Goal: Transaction & Acquisition: Purchase product/service

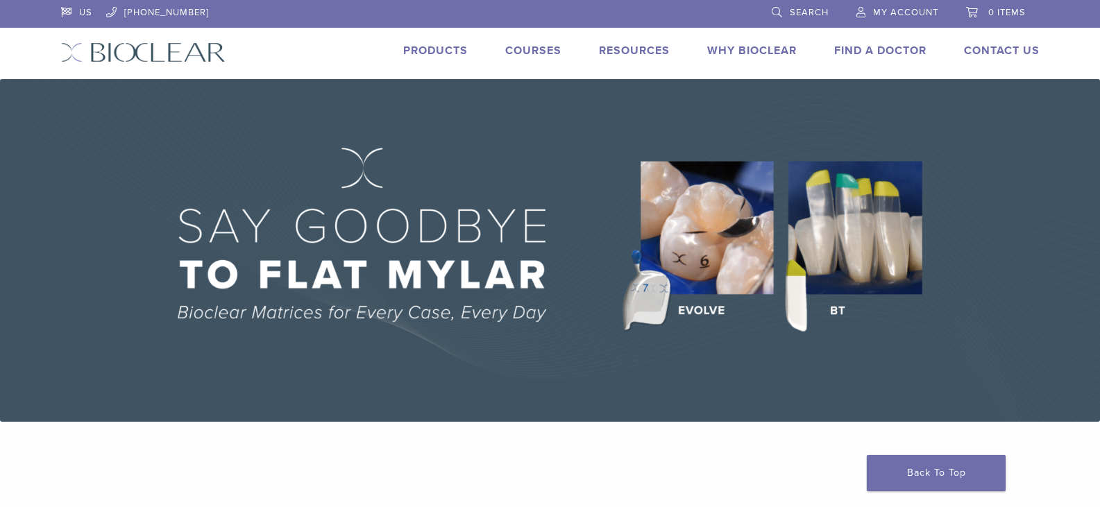
click at [449, 51] on link "Products" at bounding box center [435, 51] width 65 height 14
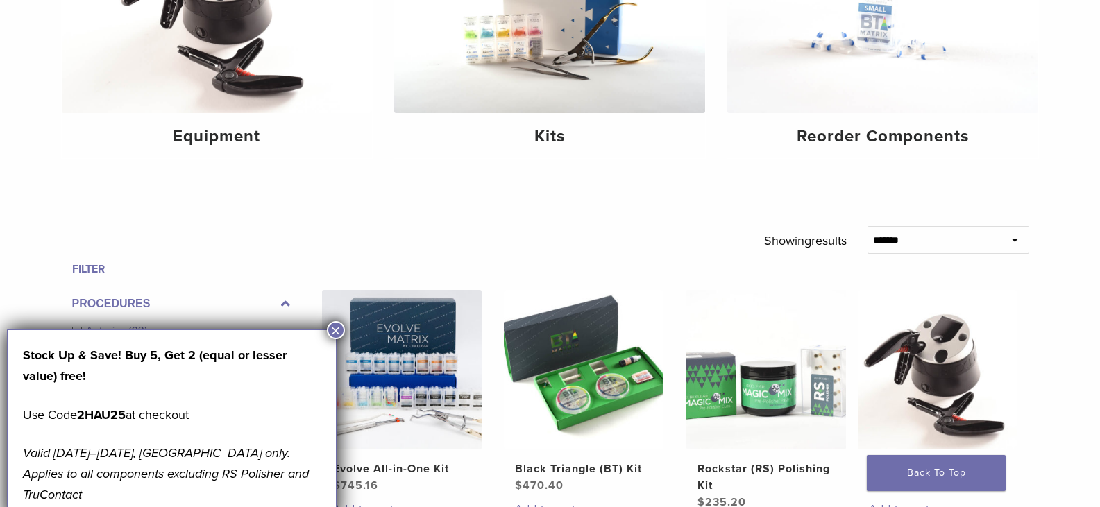
scroll to position [278, 0]
click at [337, 326] on button "×" at bounding box center [336, 330] width 18 height 18
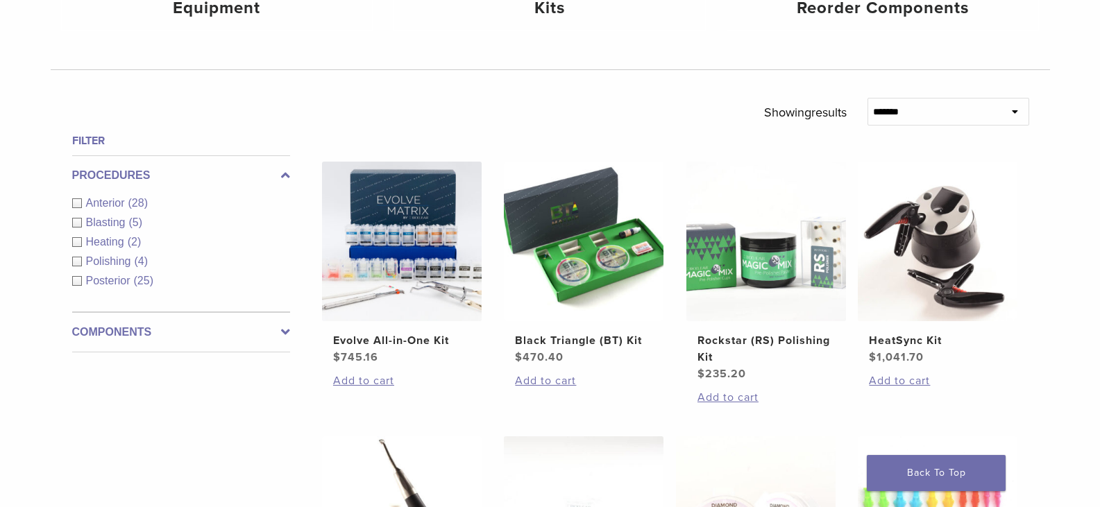
scroll to position [416, 0]
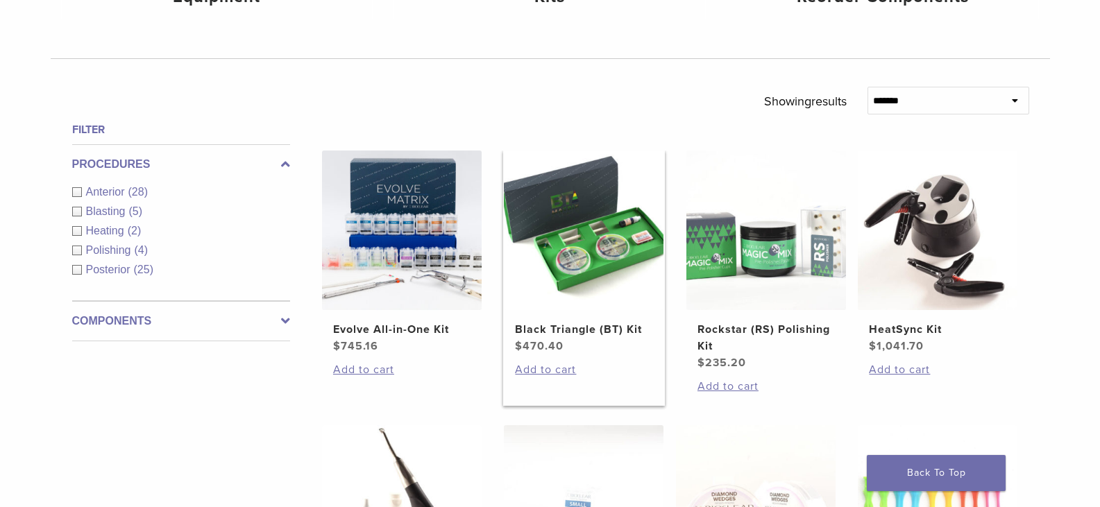
click at [600, 261] on img at bounding box center [584, 231] width 160 height 160
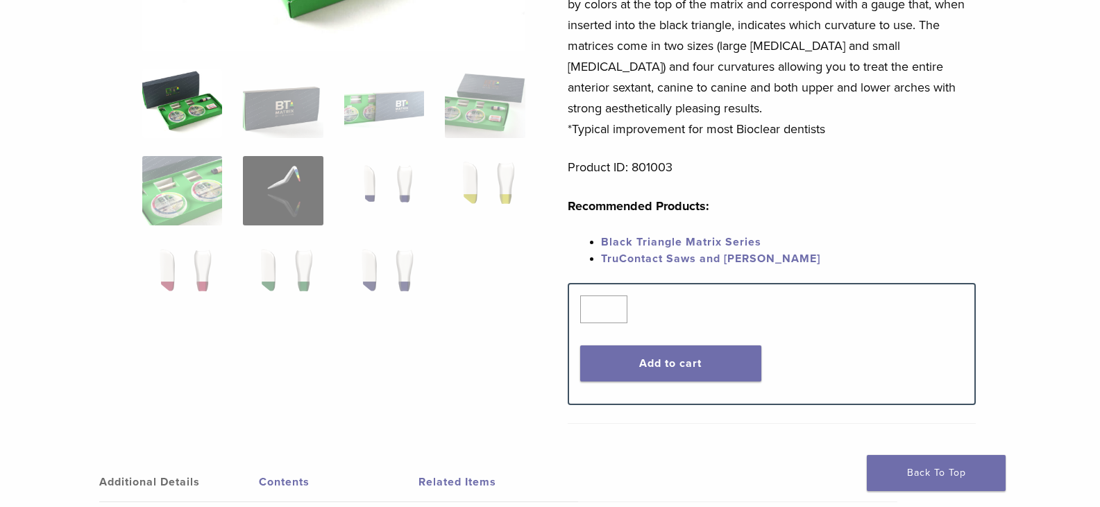
scroll to position [347, 0]
click at [709, 361] on button "Add to cart" at bounding box center [670, 363] width 181 height 36
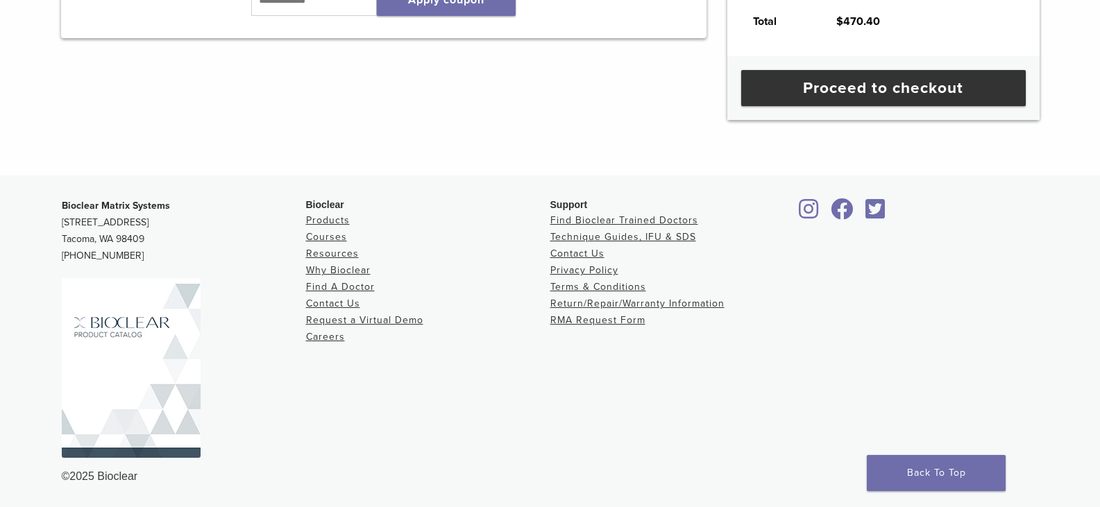
scroll to position [488, 0]
click at [595, 251] on link "Contact Us" at bounding box center [577, 254] width 54 height 12
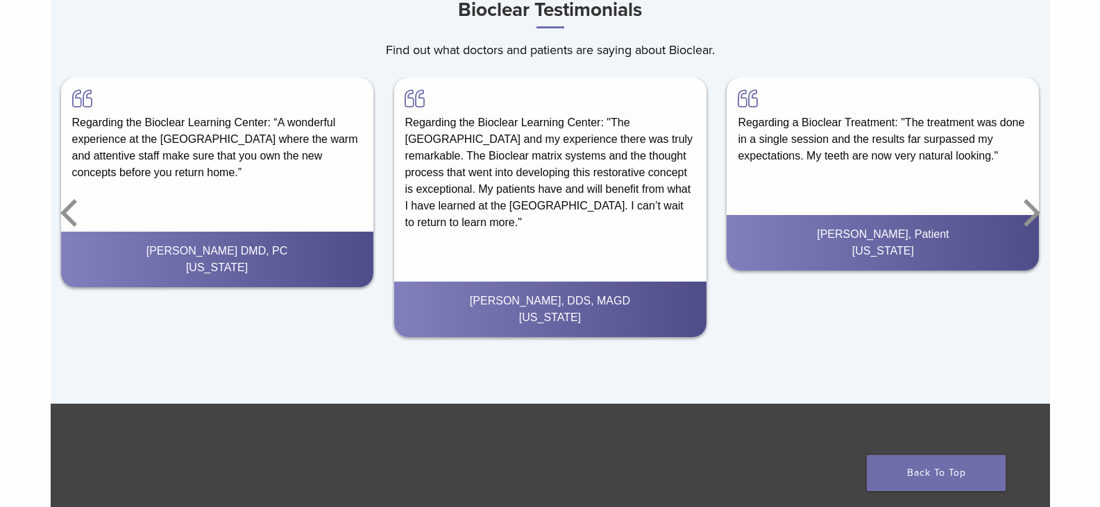
scroll to position [1913, 0]
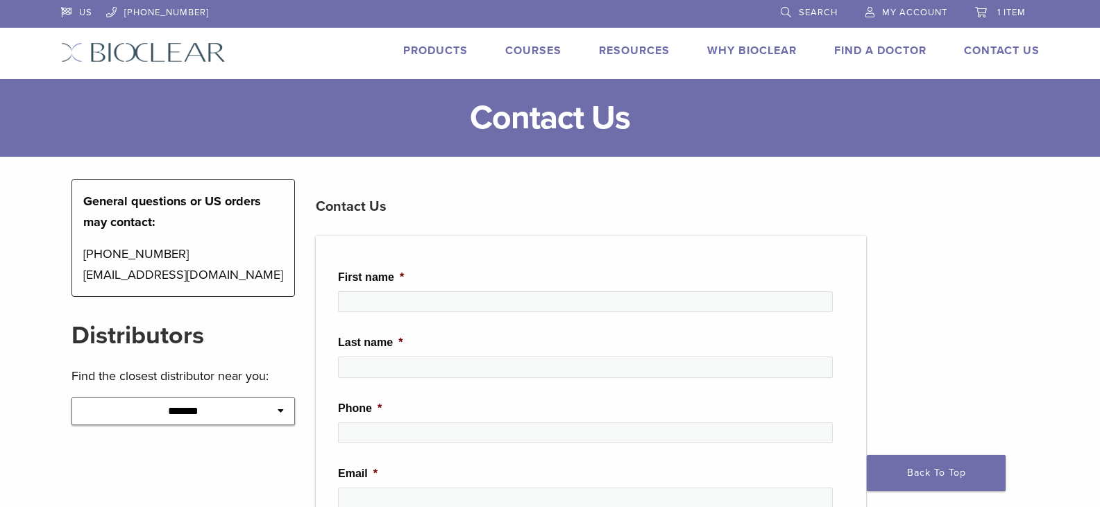
click at [434, 52] on link "Products" at bounding box center [435, 51] width 65 height 14
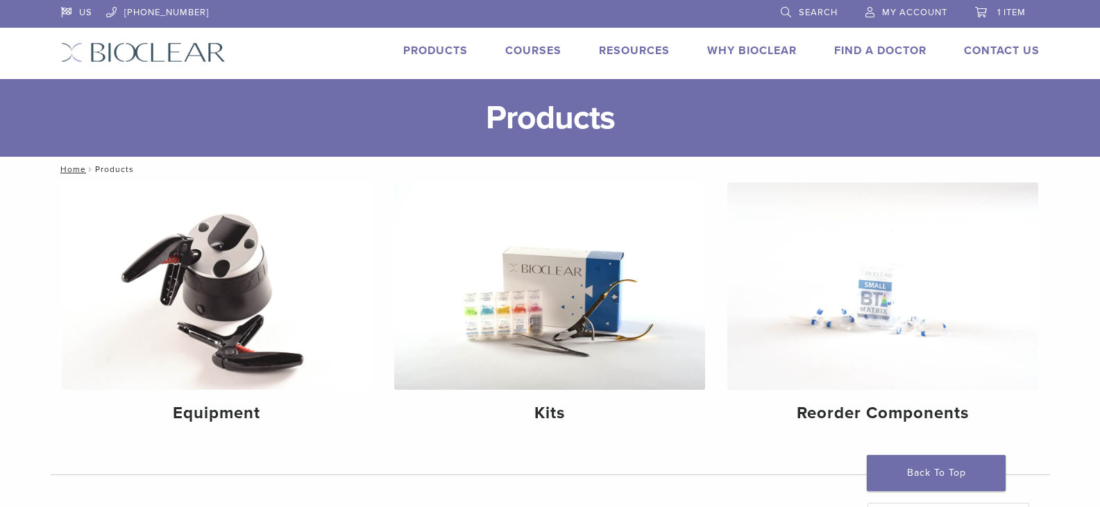
click at [807, 9] on span "Search" at bounding box center [818, 12] width 39 height 11
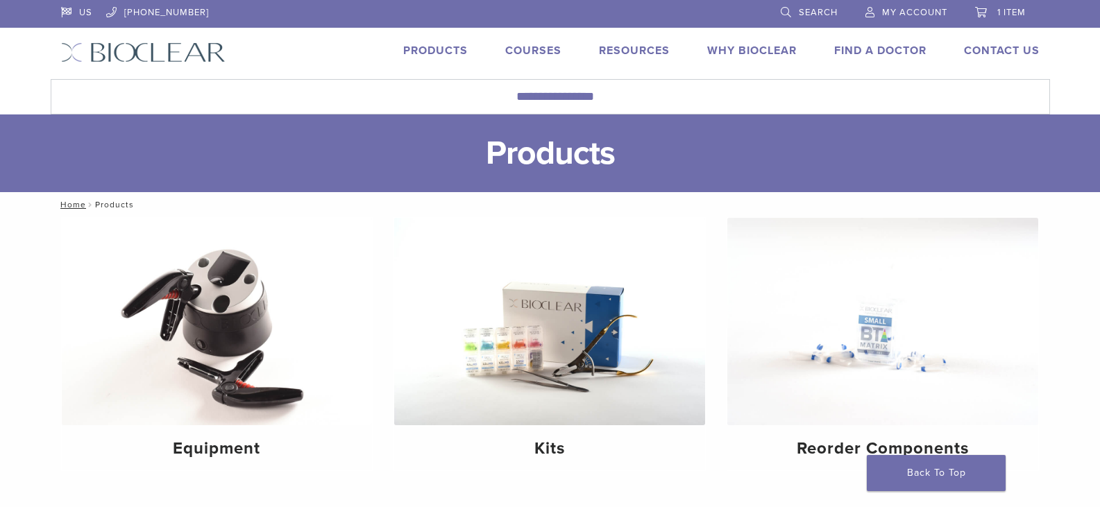
click at [784, 8] on link "Search" at bounding box center [809, 10] width 57 height 21
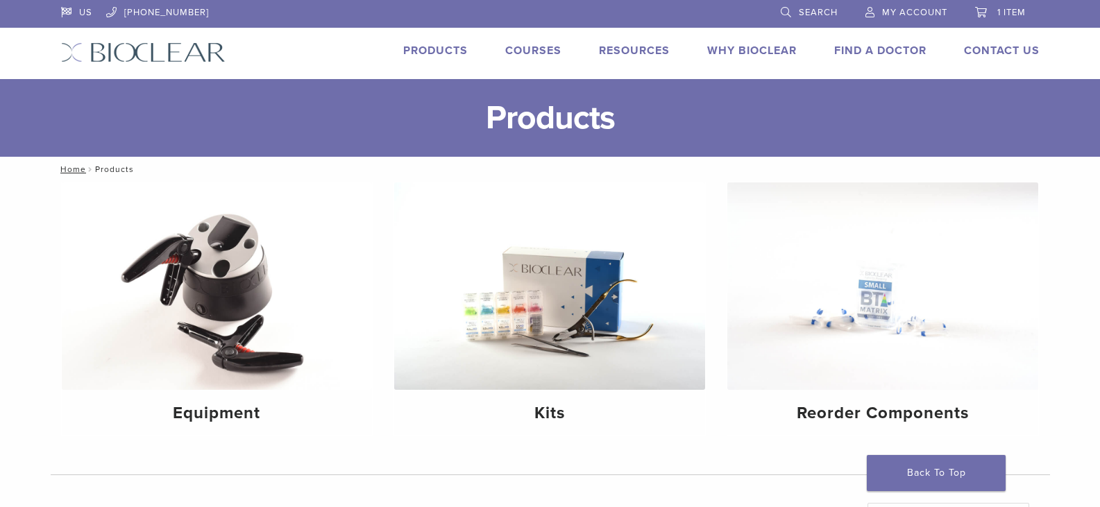
click at [792, 17] on link "Search" at bounding box center [809, 10] width 57 height 21
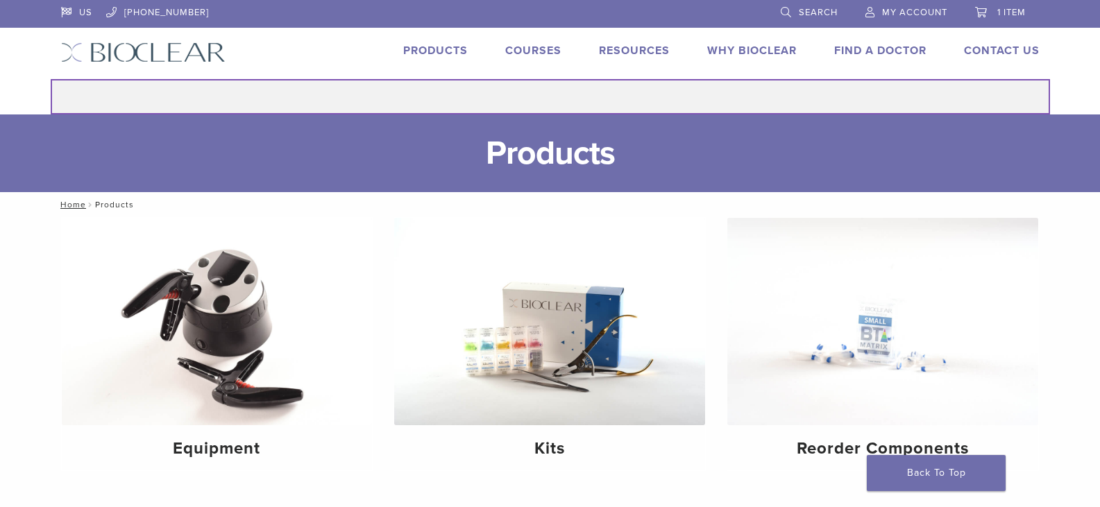
click at [637, 108] on input "Search for:" at bounding box center [550, 96] width 999 height 35
type input "******"
click at [50, 78] on button "Search" at bounding box center [50, 78] width 1 height 1
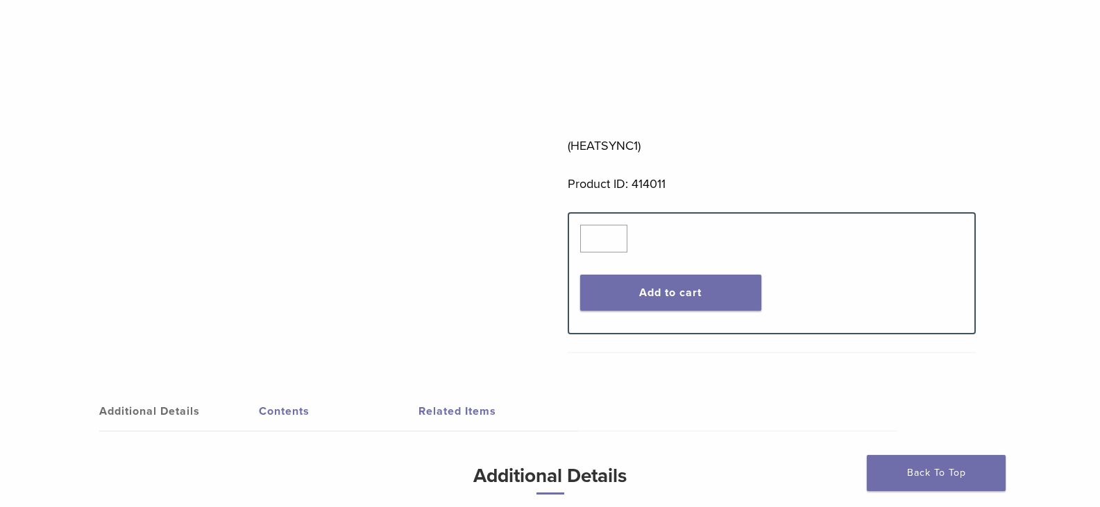
scroll to position [624, 0]
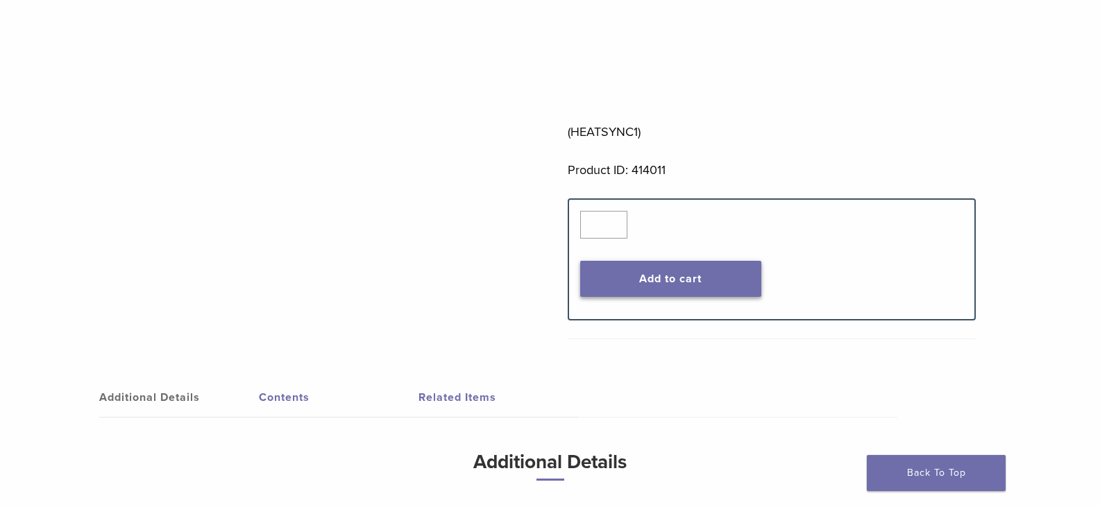
click at [709, 271] on button "Add to cart" at bounding box center [670, 279] width 181 height 36
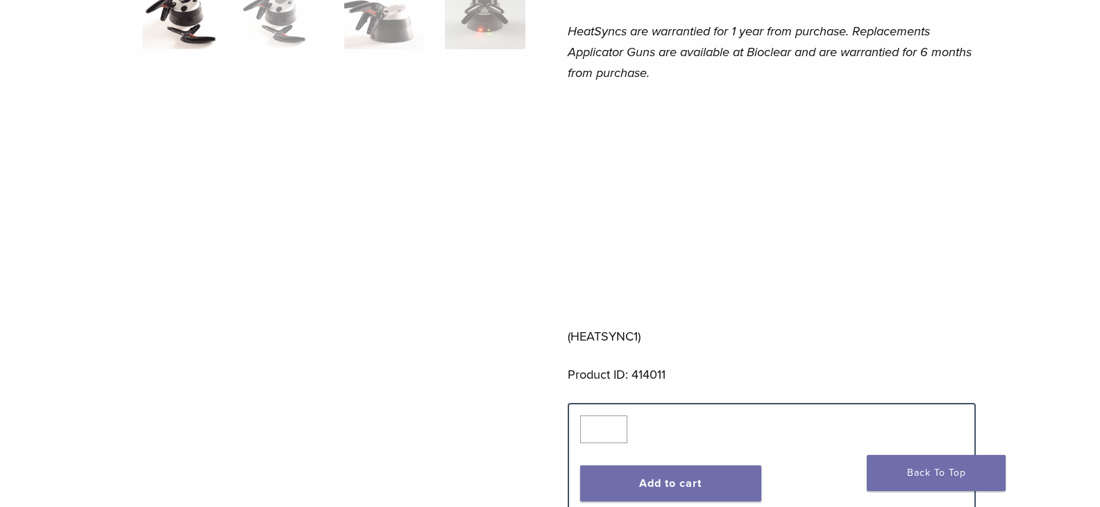
scroll to position [416, 0]
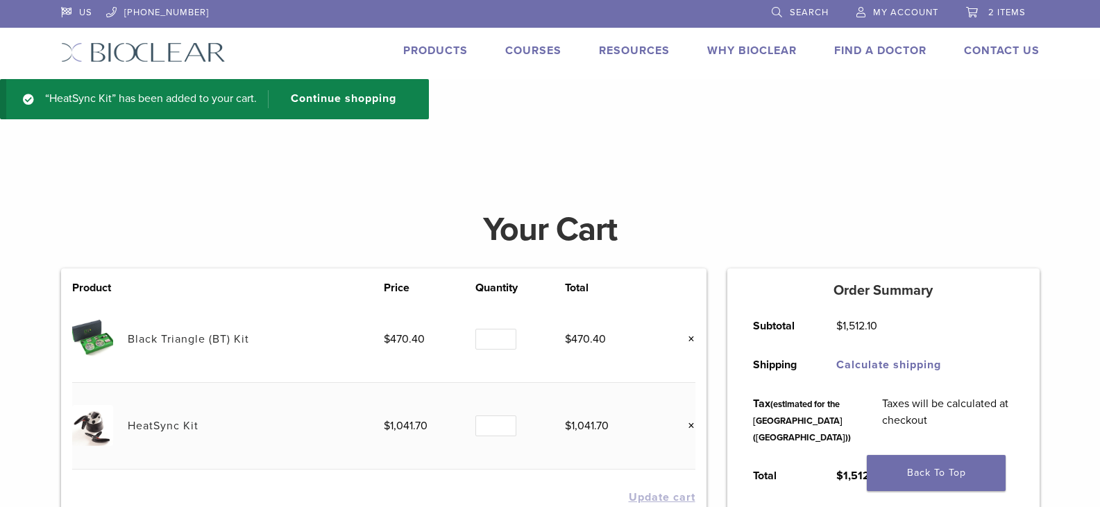
click at [903, 13] on span "My Account" at bounding box center [905, 12] width 65 height 11
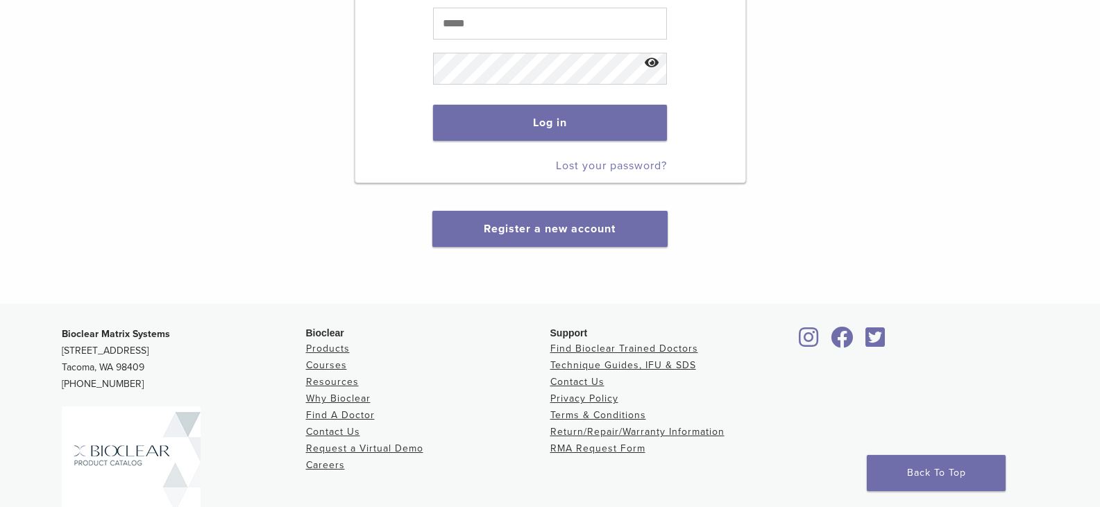
scroll to position [278, 0]
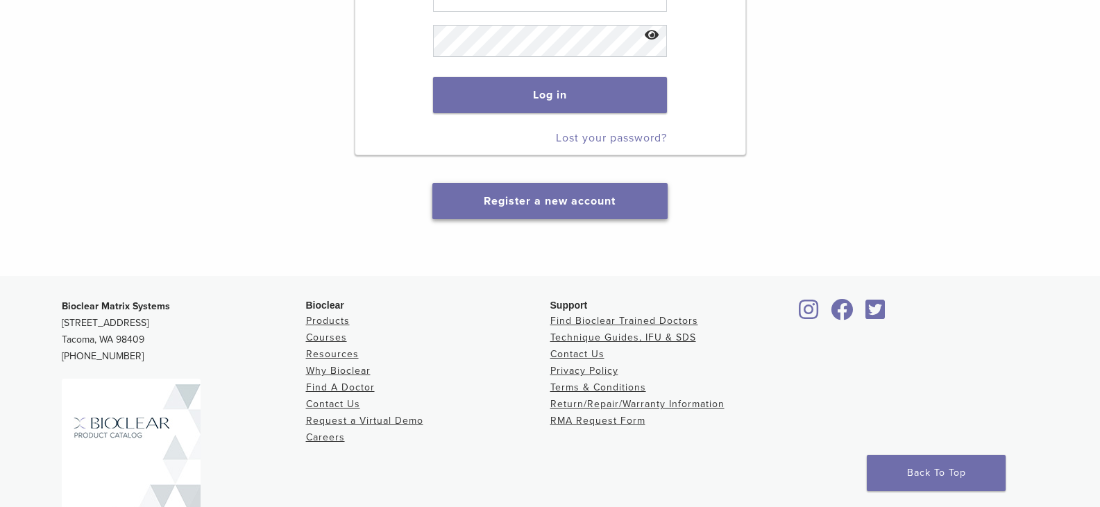
click at [527, 203] on link "Register a new account" at bounding box center [550, 201] width 132 height 14
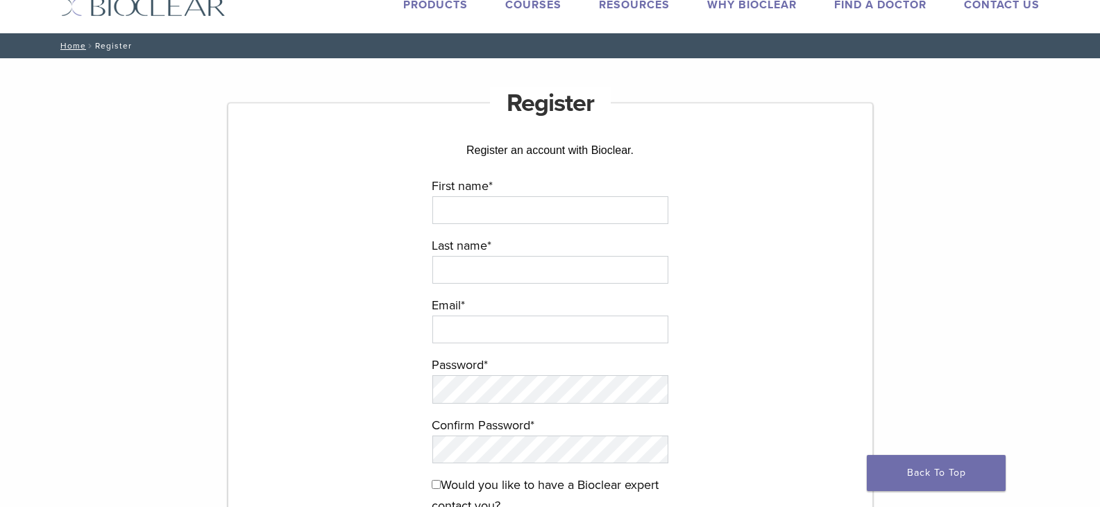
scroll to position [69, 0]
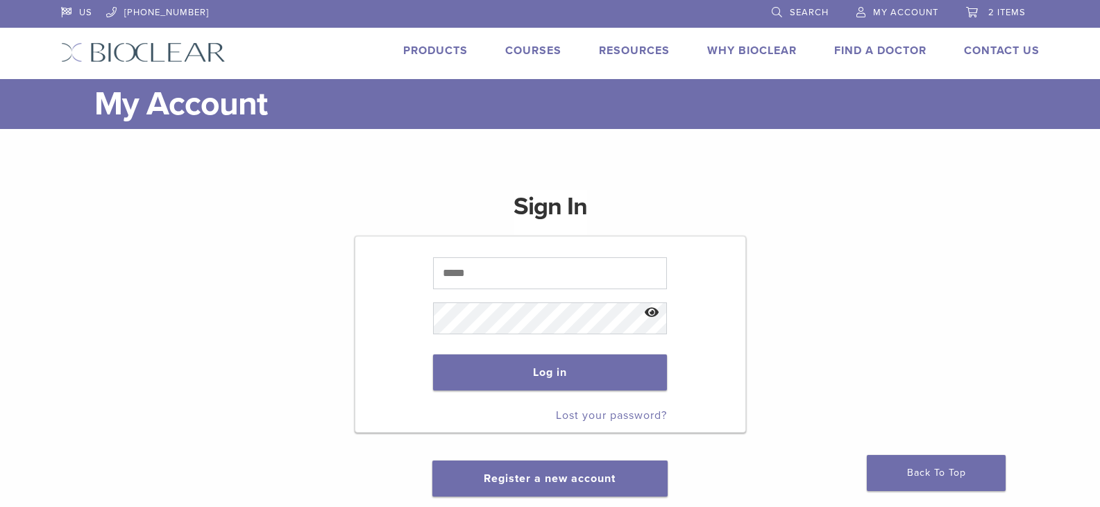
scroll to position [278, 0]
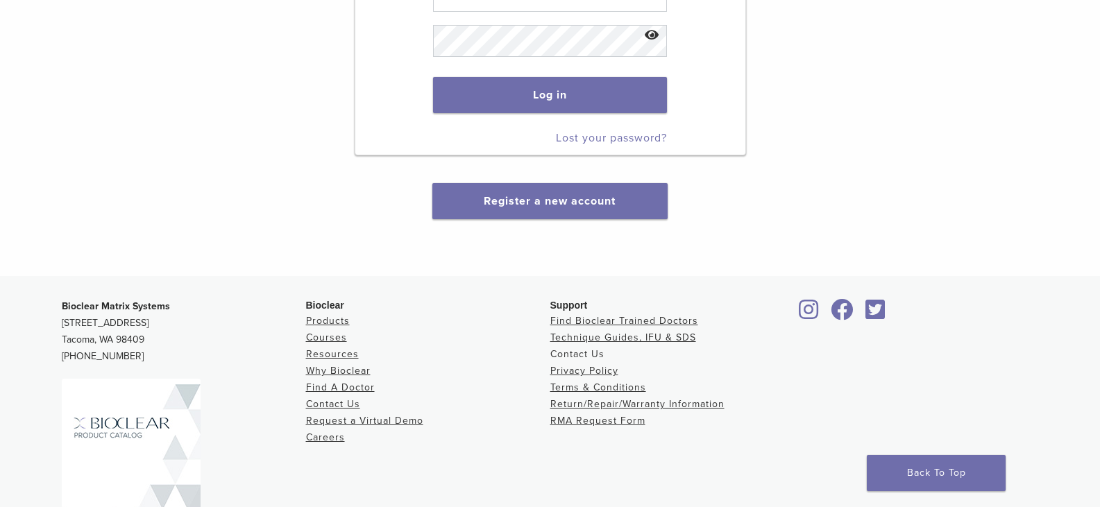
click at [586, 357] on link "Contact Us" at bounding box center [577, 354] width 54 height 12
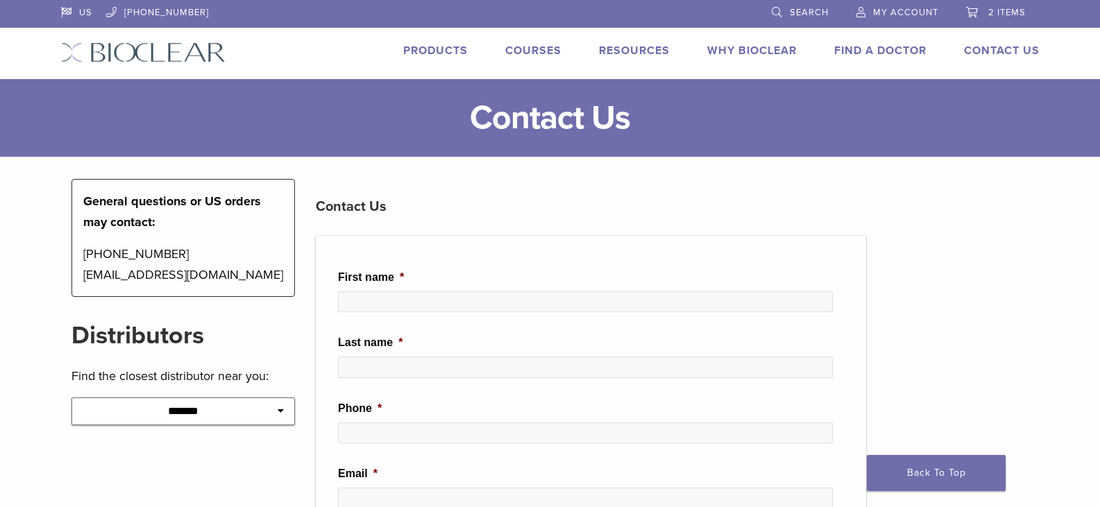
click at [1008, 14] on span "2 items" at bounding box center [1006, 12] width 37 height 11
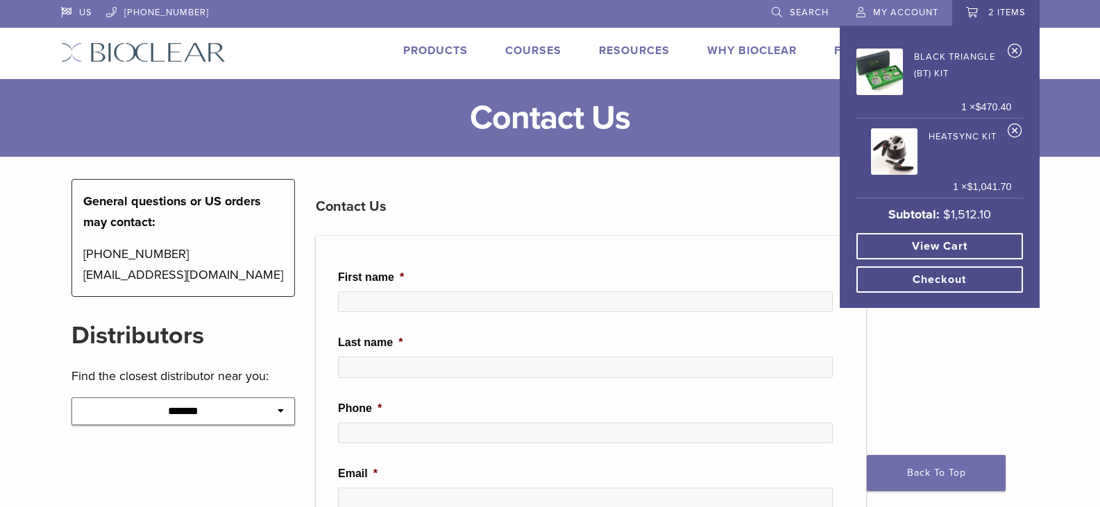
click at [985, 246] on link "View cart" at bounding box center [939, 246] width 167 height 26
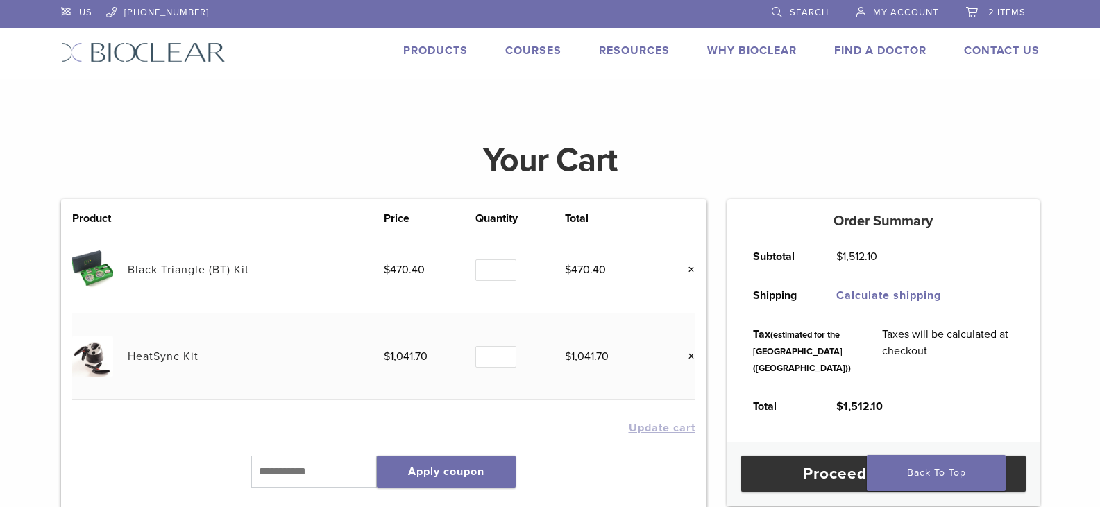
click at [794, 13] on span "Search" at bounding box center [809, 12] width 39 height 11
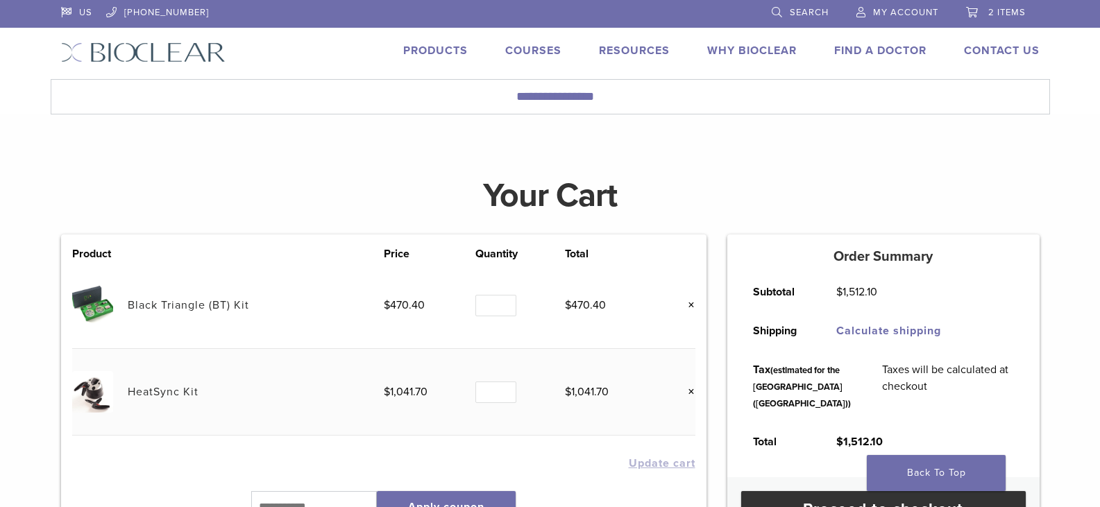
click at [920, 6] on link "My Account" at bounding box center [897, 10] width 82 height 21
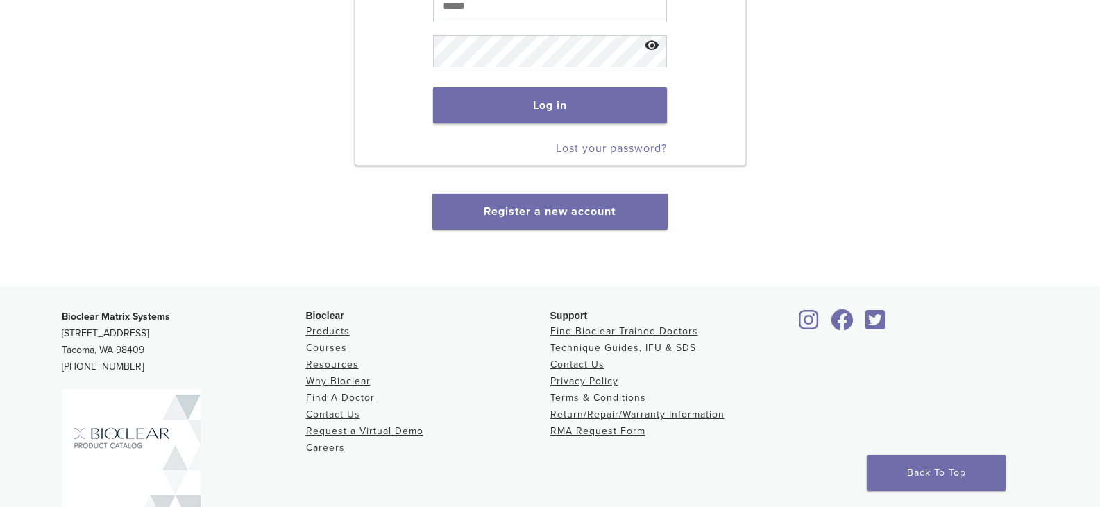
scroll to position [278, 0]
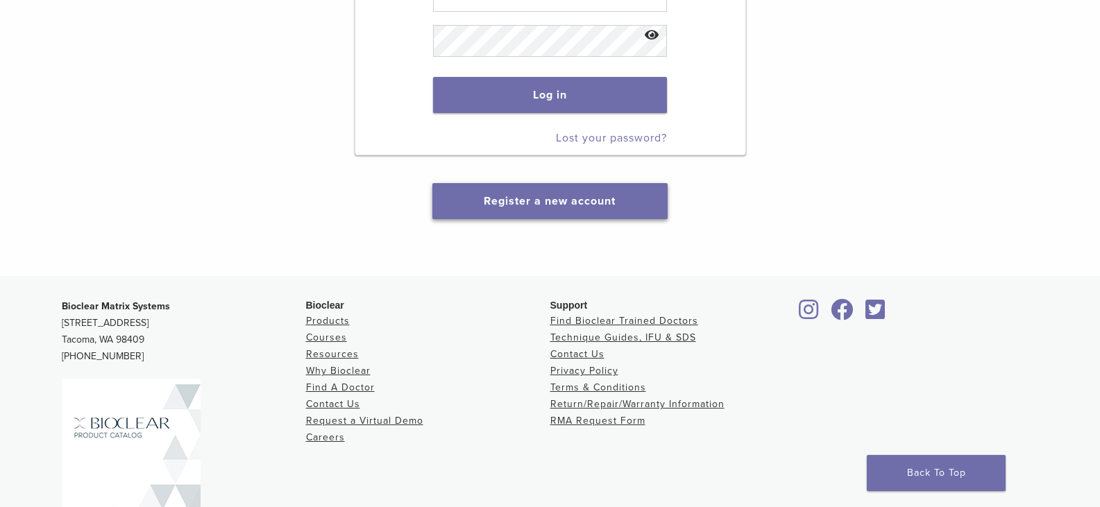
click at [559, 198] on link "Register a new account" at bounding box center [550, 201] width 132 height 14
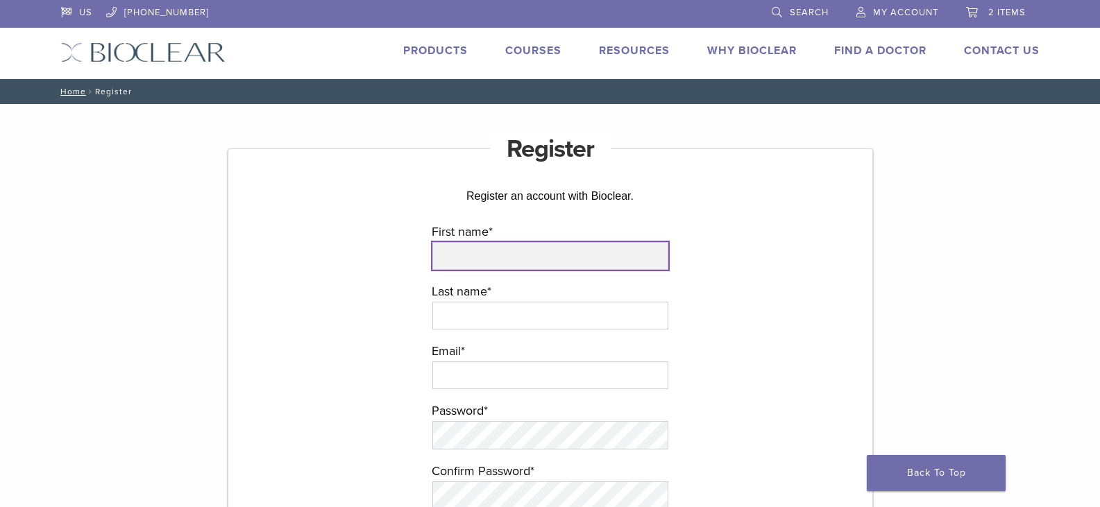
click at [524, 263] on input "First name *" at bounding box center [550, 256] width 236 height 28
type input "*****"
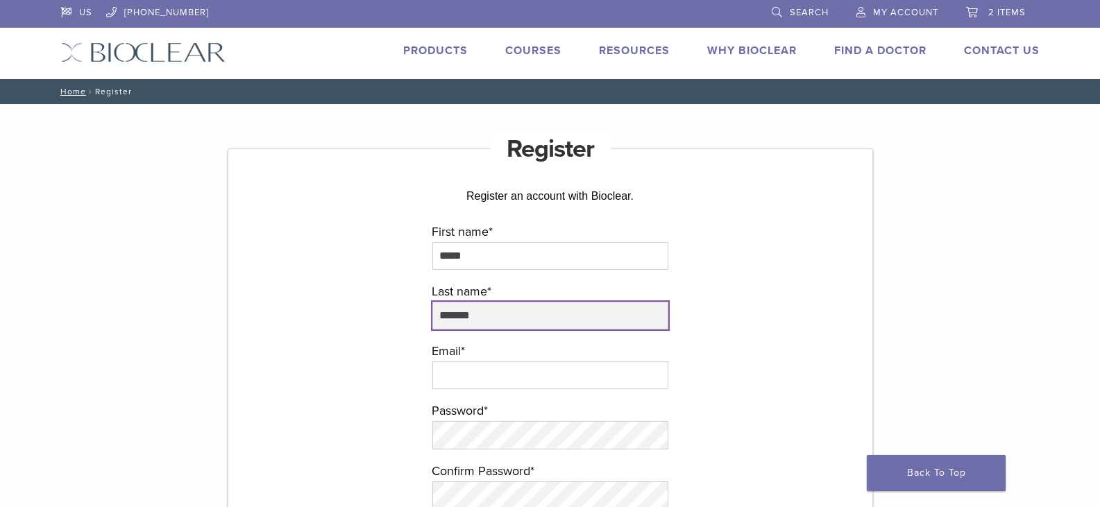
type input "*******"
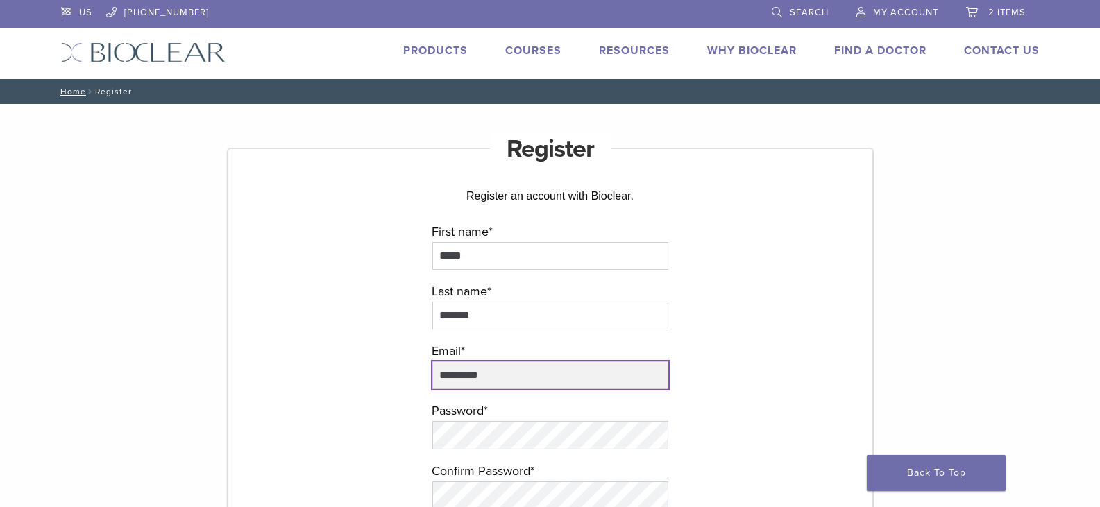
type input "**********"
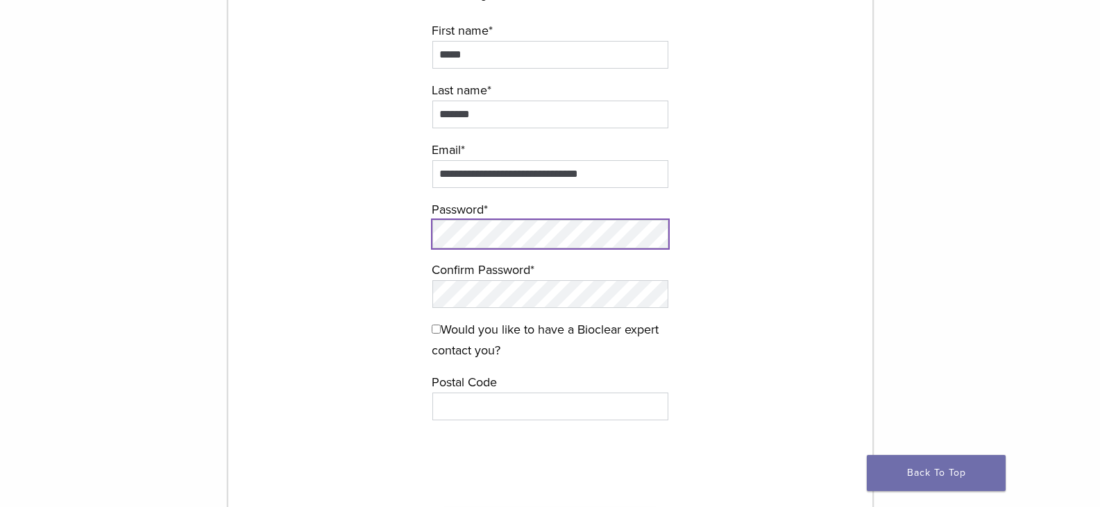
scroll to position [208, 0]
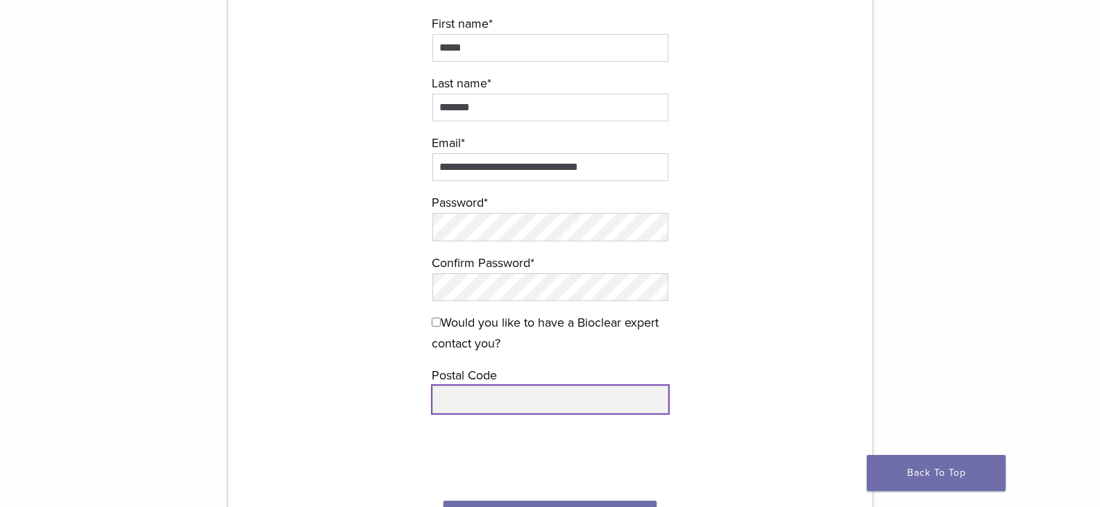
click at [465, 405] on input "text" at bounding box center [550, 400] width 236 height 28
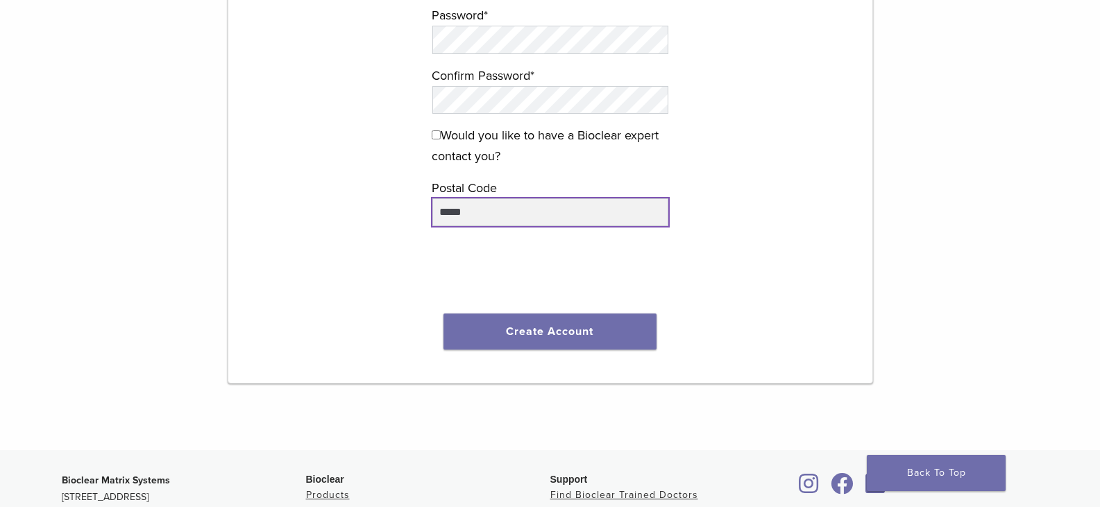
scroll to position [416, 0]
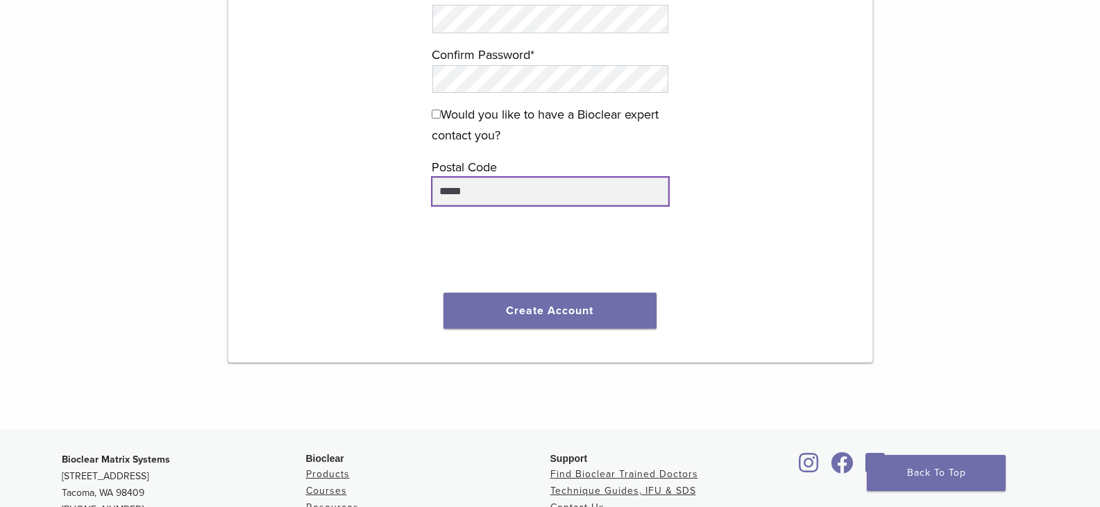
type input "*****"
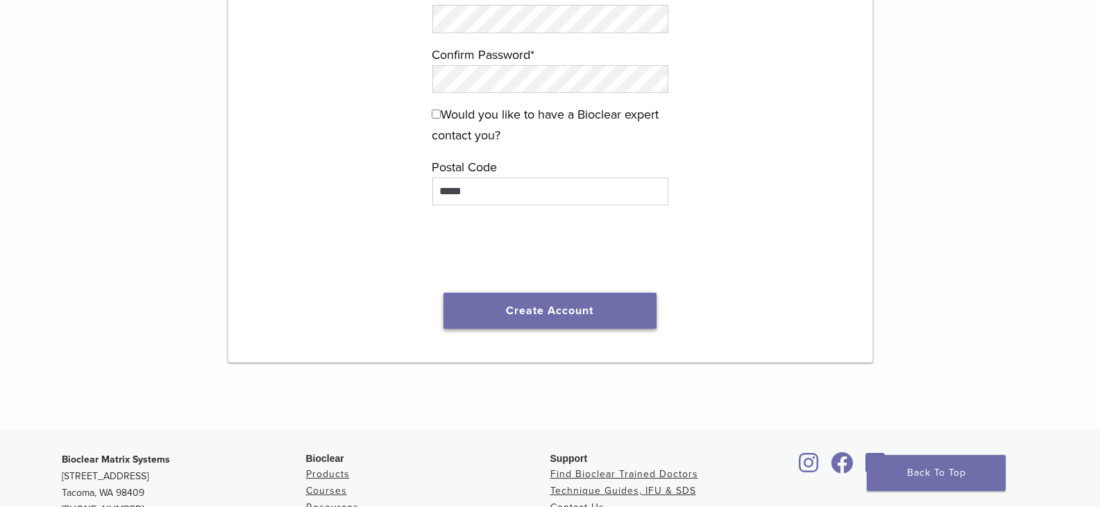
click at [597, 313] on button "Create Account" at bounding box center [550, 311] width 214 height 36
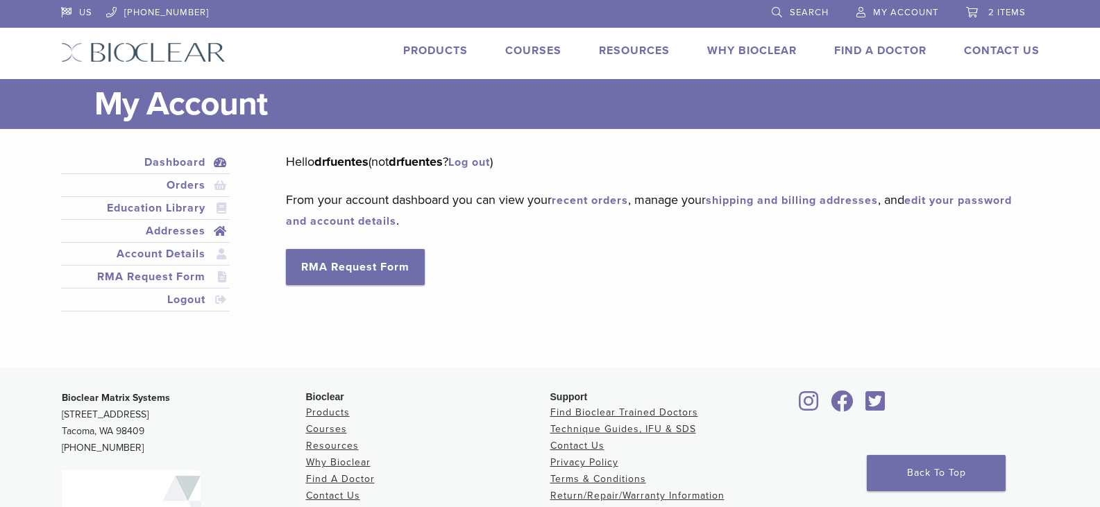
click at [178, 228] on link "Addresses" at bounding box center [146, 231] width 164 height 17
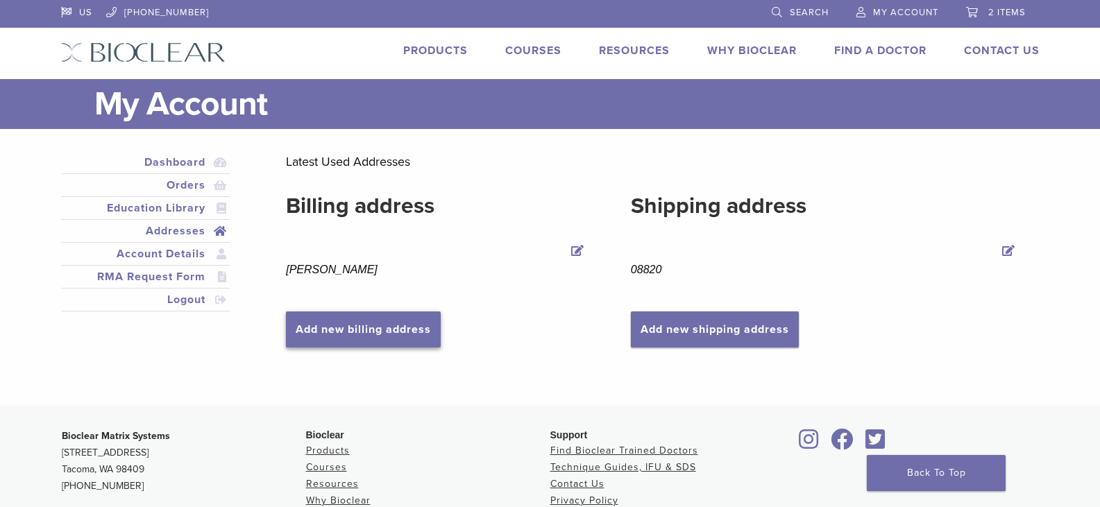
click at [383, 326] on link "Add new billing address" at bounding box center [363, 330] width 155 height 36
click at [683, 325] on link "Add new shipping address" at bounding box center [715, 330] width 168 height 36
click at [188, 163] on link "Dashboard" at bounding box center [146, 162] width 164 height 17
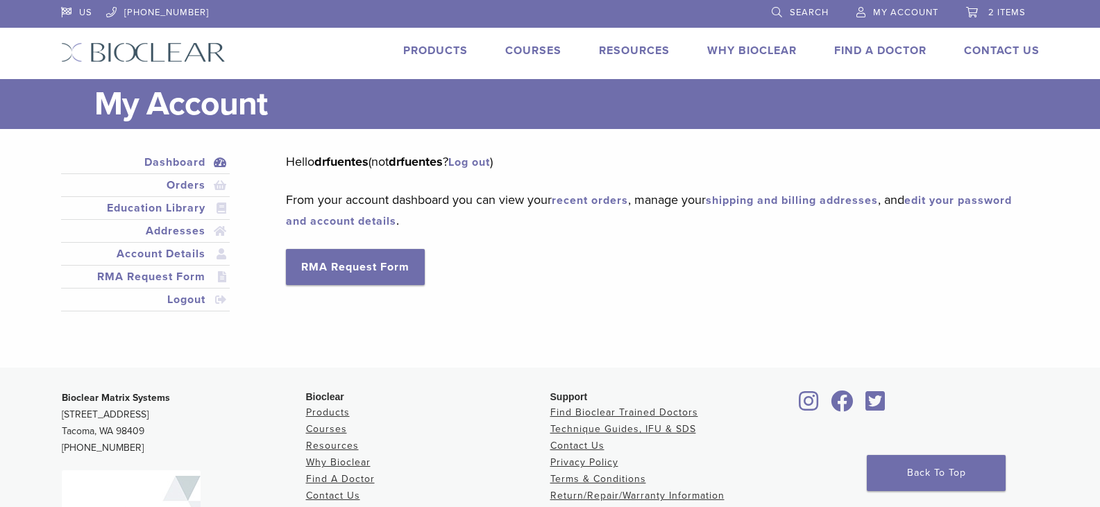
click at [835, 201] on link "shipping and billing addresses" at bounding box center [792, 201] width 172 height 14
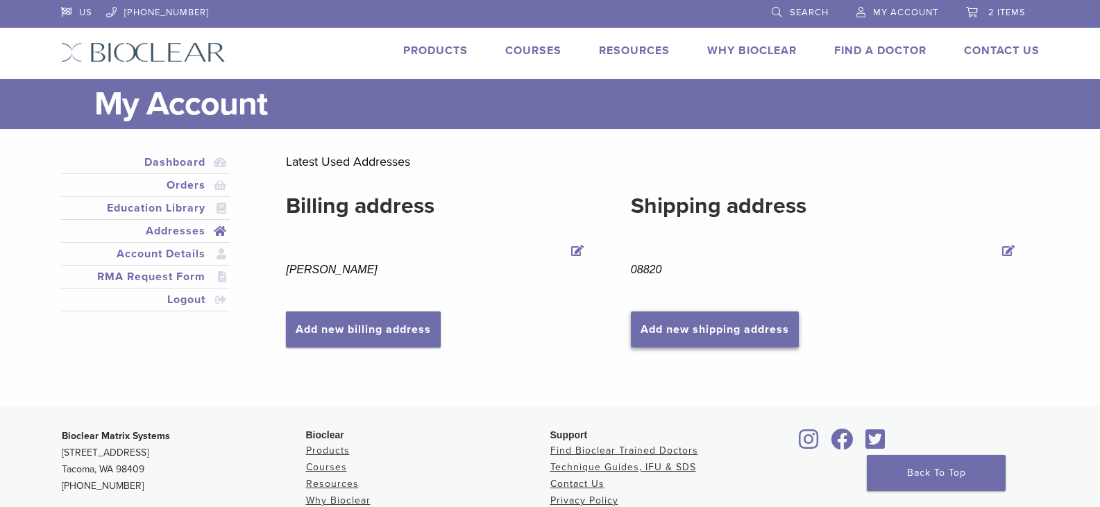
click at [740, 331] on link "Add new shipping address" at bounding box center [715, 330] width 168 height 36
click at [739, 321] on link "Add new shipping address" at bounding box center [715, 330] width 168 height 36
click at [690, 335] on link "Add new shipping address" at bounding box center [715, 330] width 168 height 36
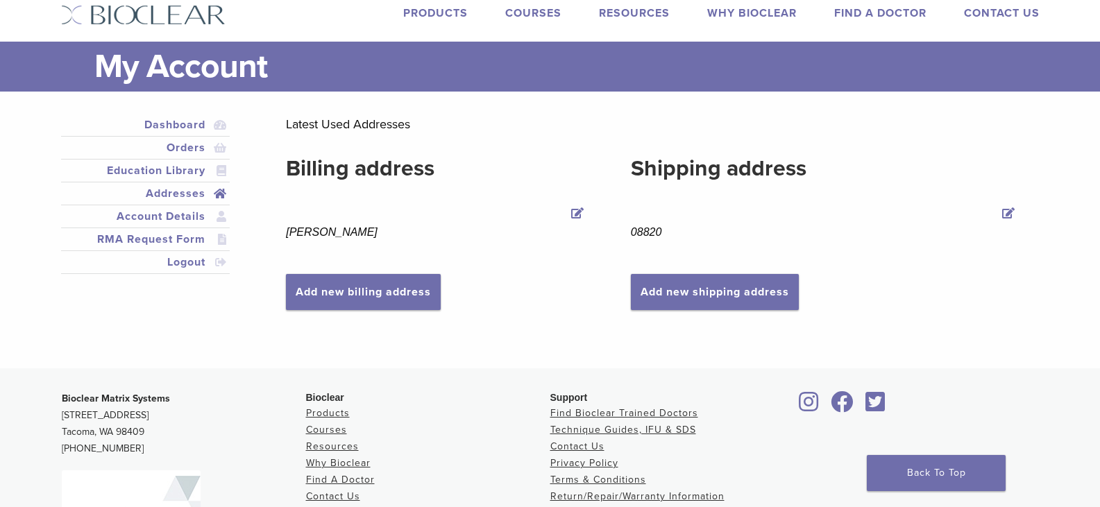
scroll to position [69, 0]
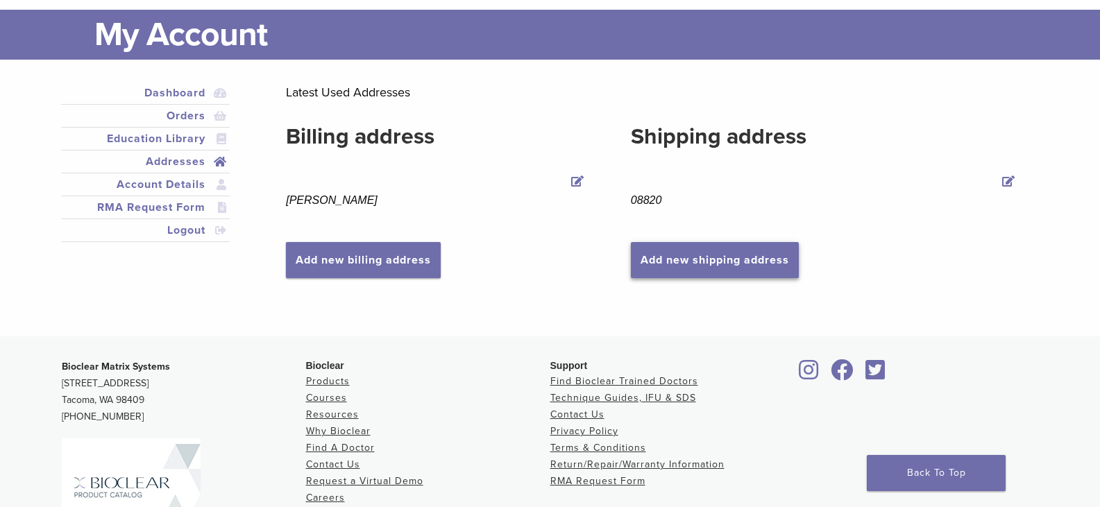
click at [658, 260] on link "Add new shipping address" at bounding box center [715, 260] width 168 height 36
click at [693, 252] on link "Add new shipping address" at bounding box center [715, 260] width 168 height 36
click at [681, 257] on link "Add new shipping address" at bounding box center [715, 260] width 168 height 36
click at [1009, 181] on link "Edit Shipping address" at bounding box center [1008, 182] width 19 height 19
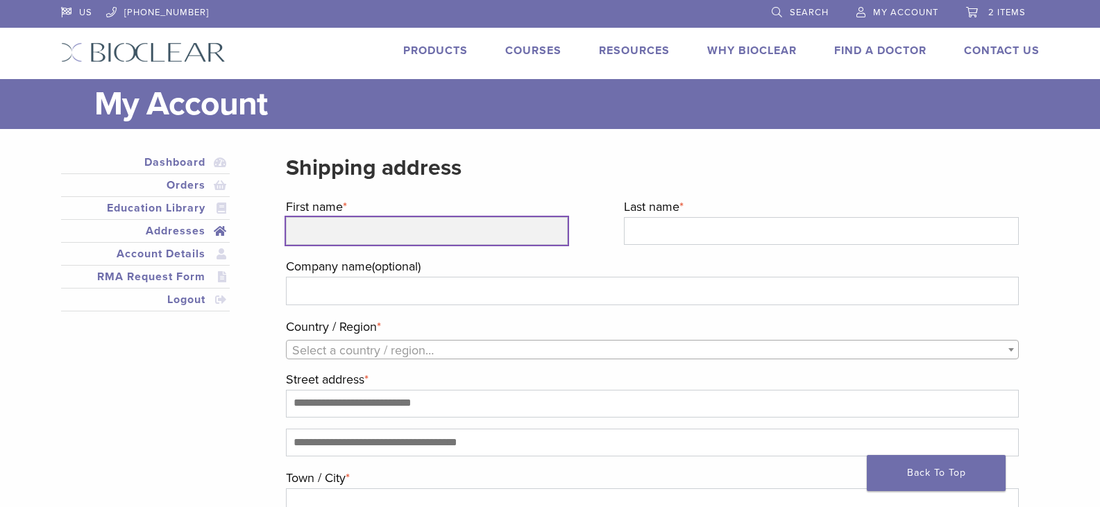
click at [465, 235] on input "First name *" at bounding box center [427, 231] width 282 height 28
type input "*****"
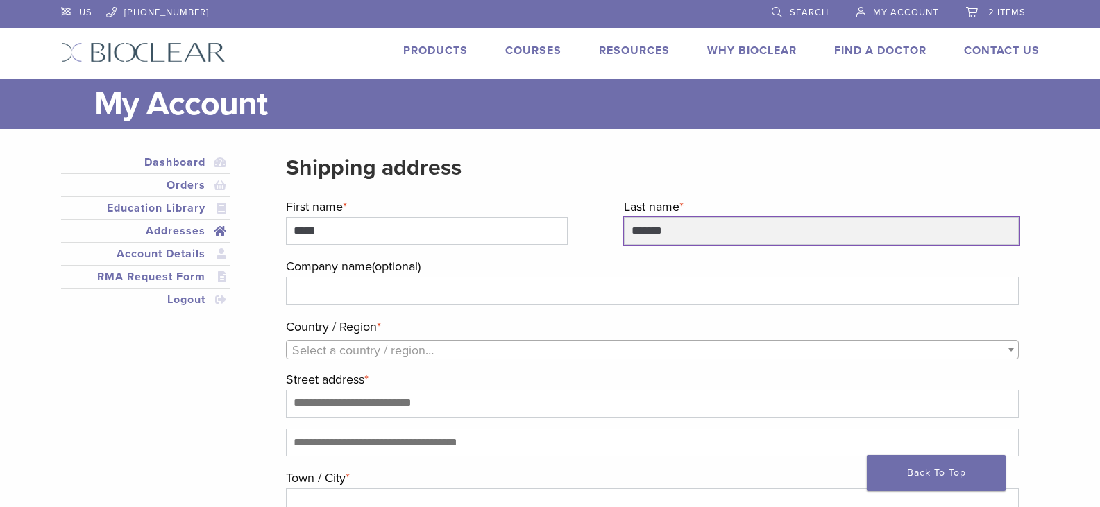
type input "*******"
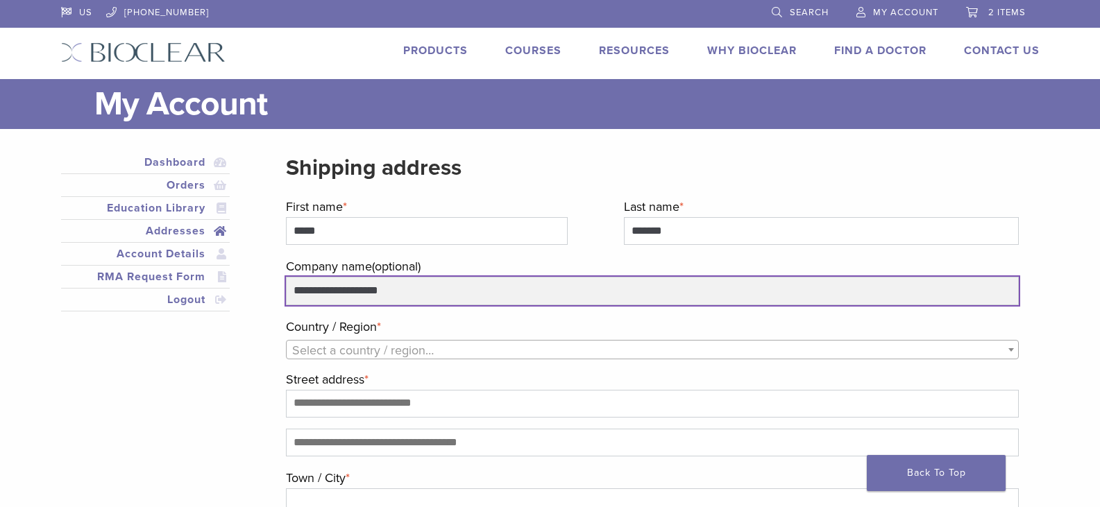
type input "**********"
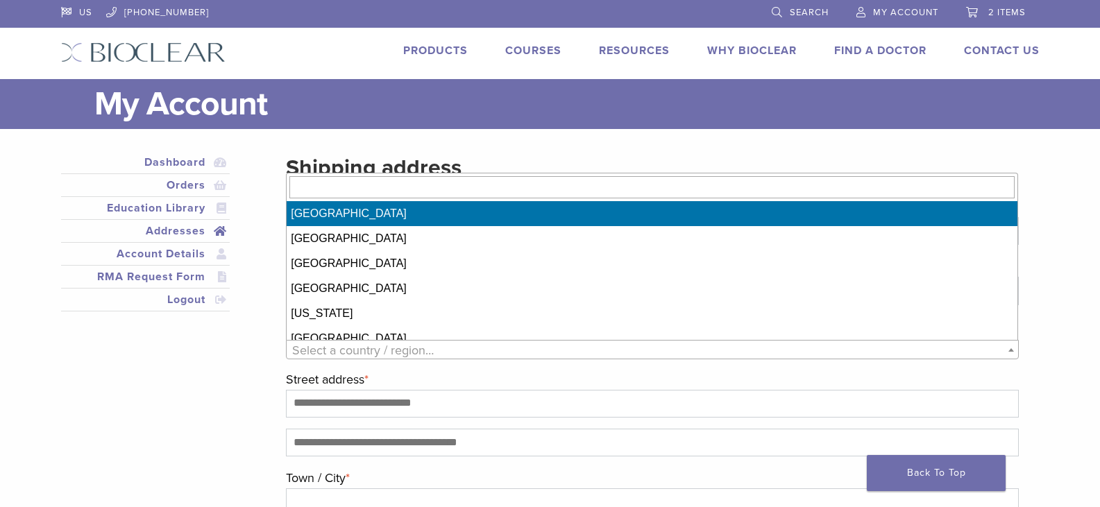
click at [371, 343] on span "Select a country / region…" at bounding box center [363, 350] width 142 height 15
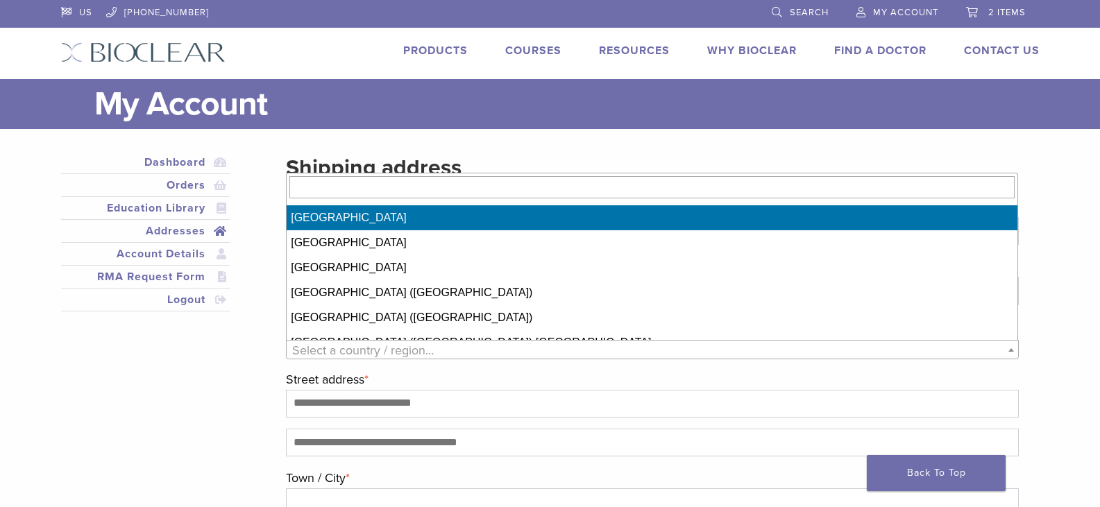
scroll to position [5759, 0]
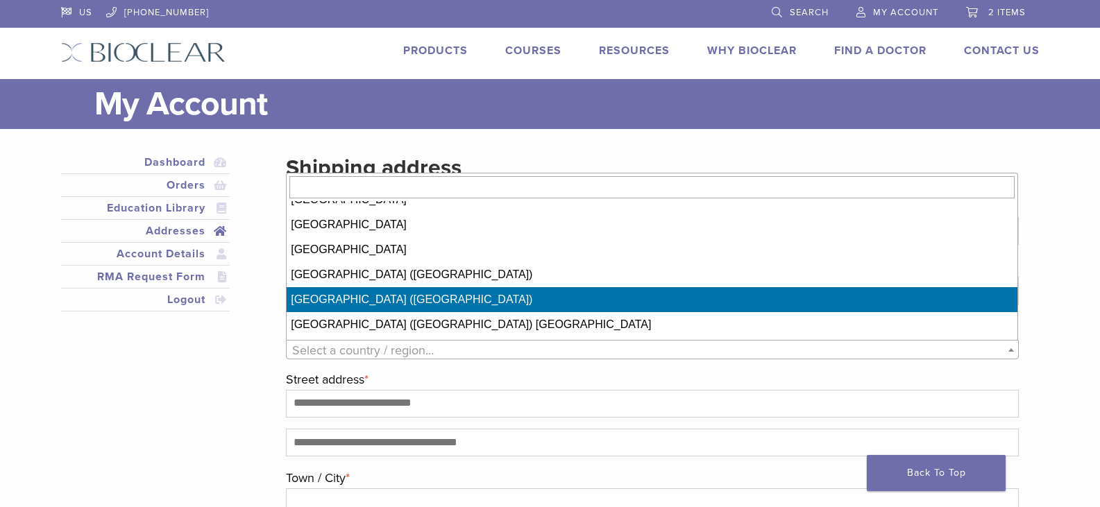
select select "**"
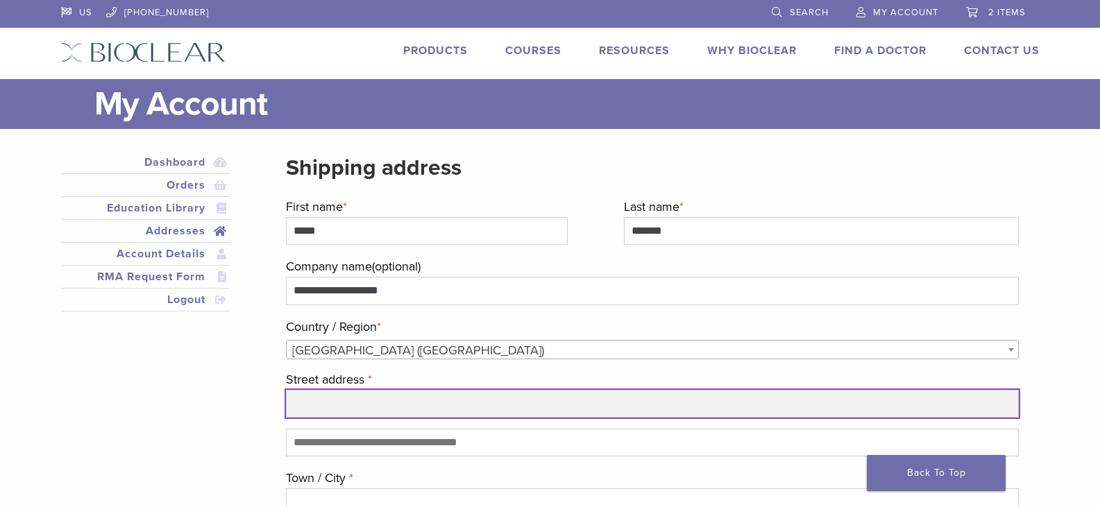
click at [369, 401] on input "Street address *" at bounding box center [652, 404] width 732 height 28
click at [349, 401] on input "Street address *" at bounding box center [652, 404] width 732 height 28
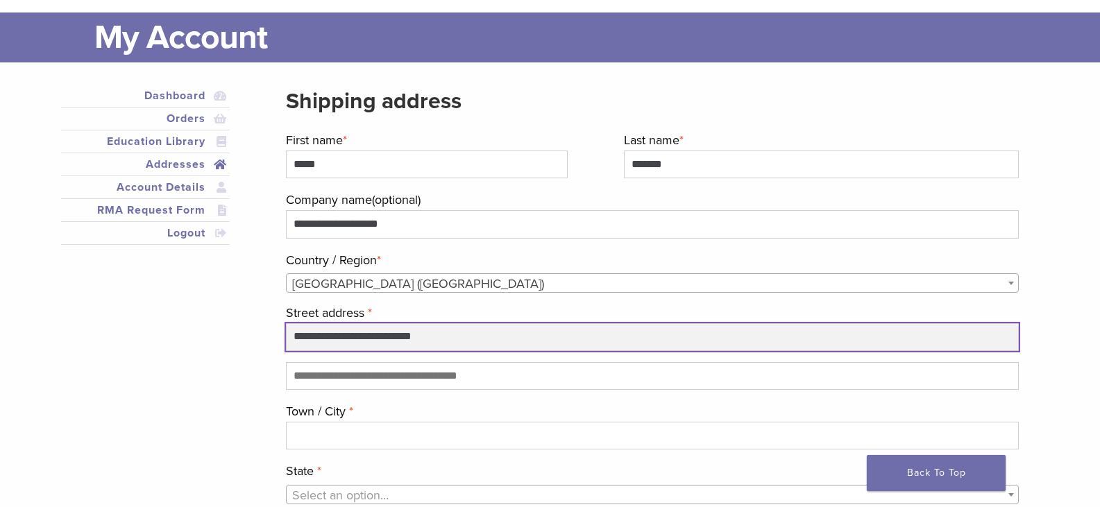
scroll to position [208, 0]
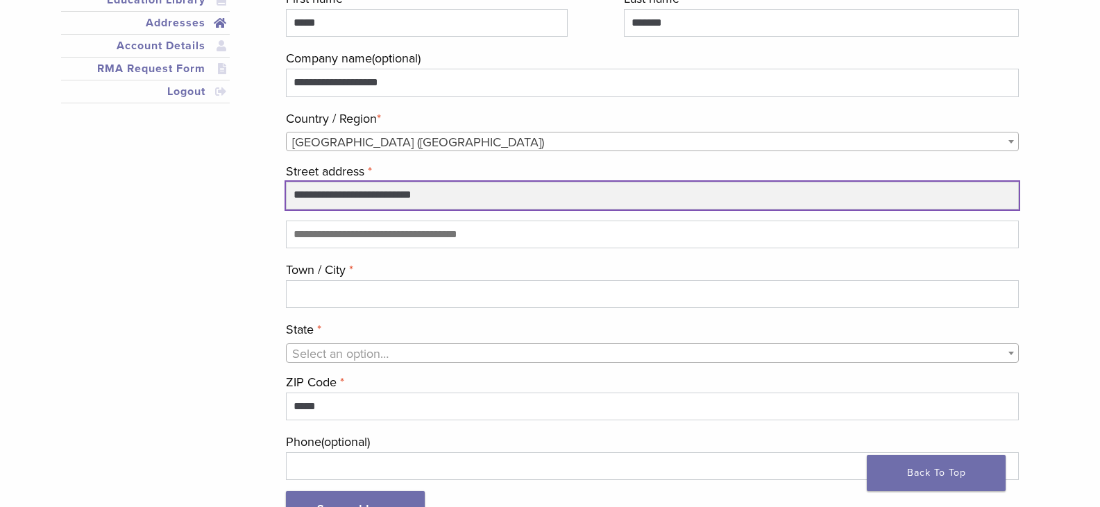
type input "**********"
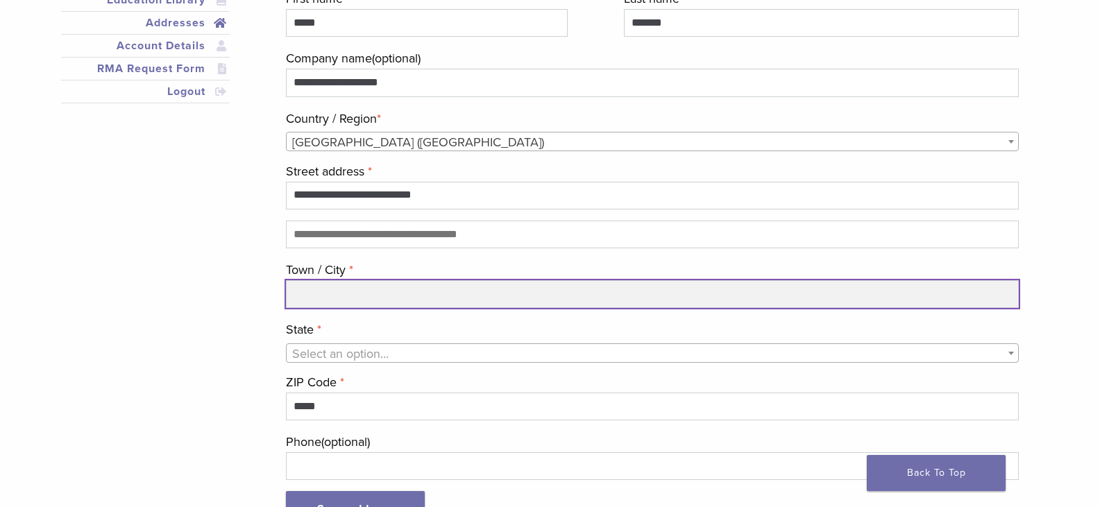
click at [336, 289] on input "Town / City *" at bounding box center [652, 294] width 732 height 28
type input "******"
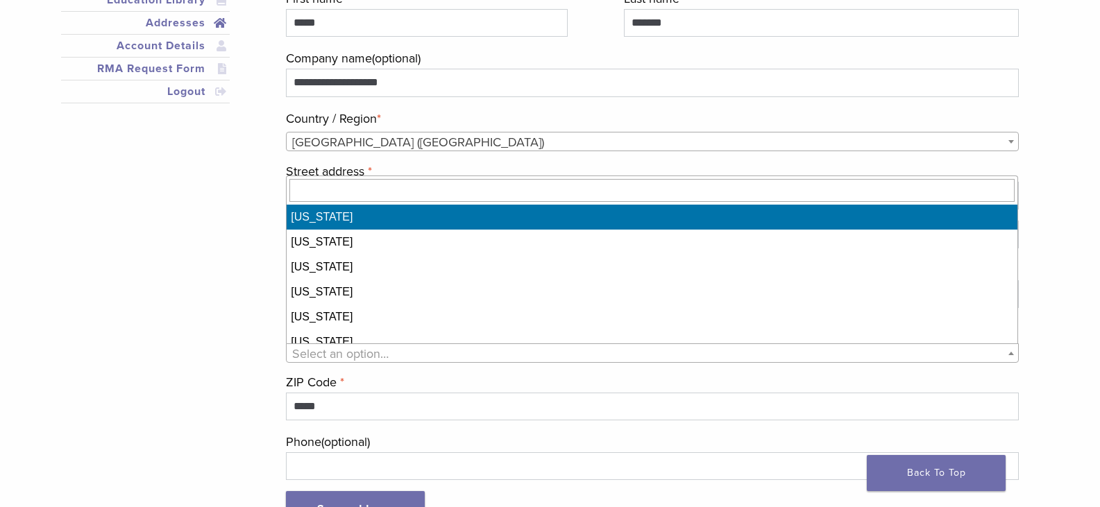
click at [348, 358] on span "Select an option…" at bounding box center [340, 353] width 96 height 15
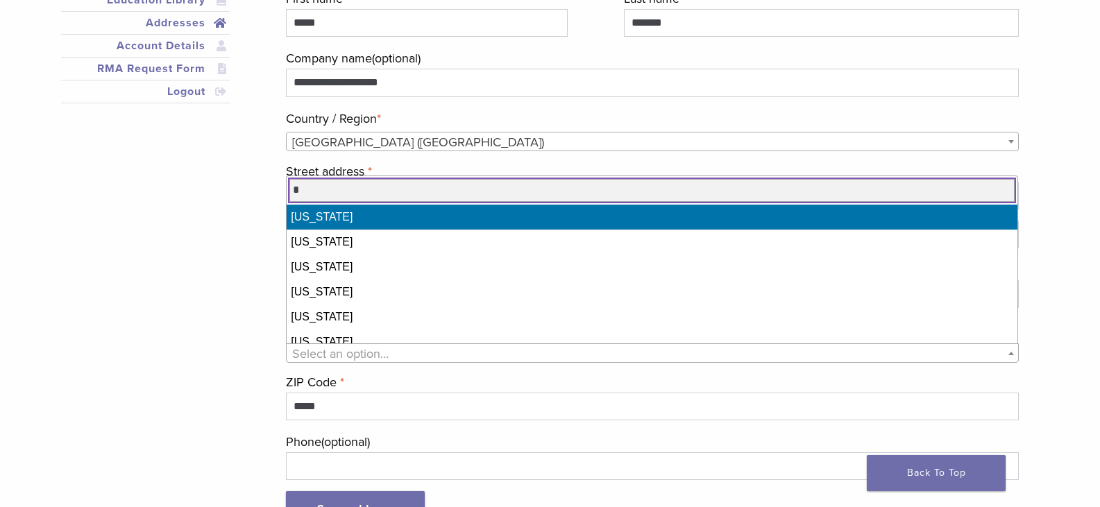
type input "*"
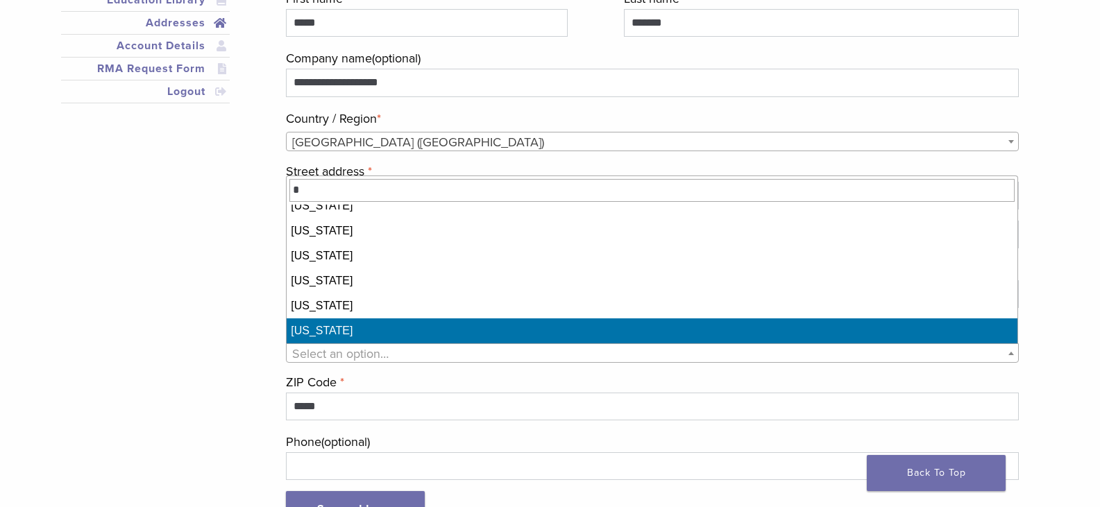
scroll to position [336, 0]
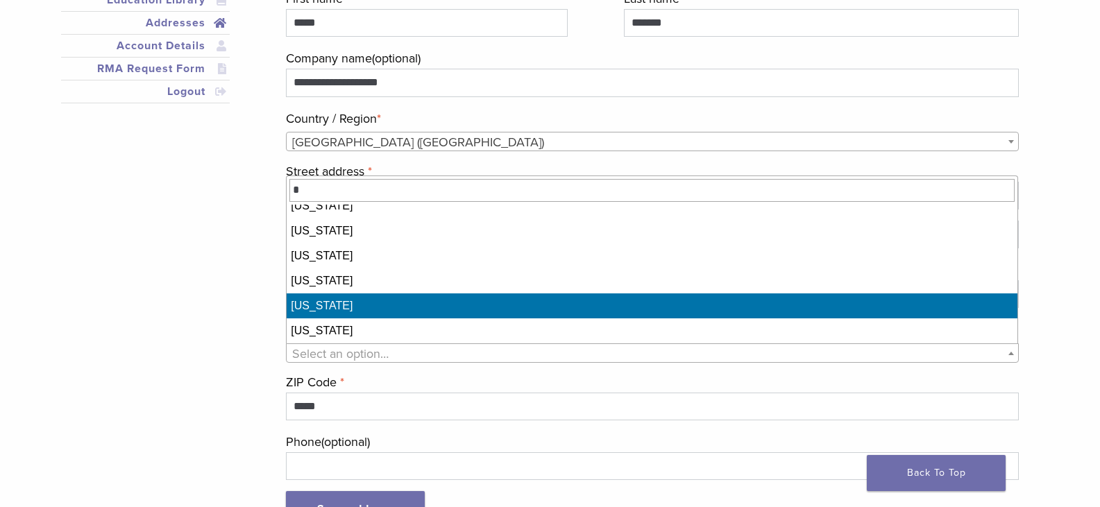
select select "**"
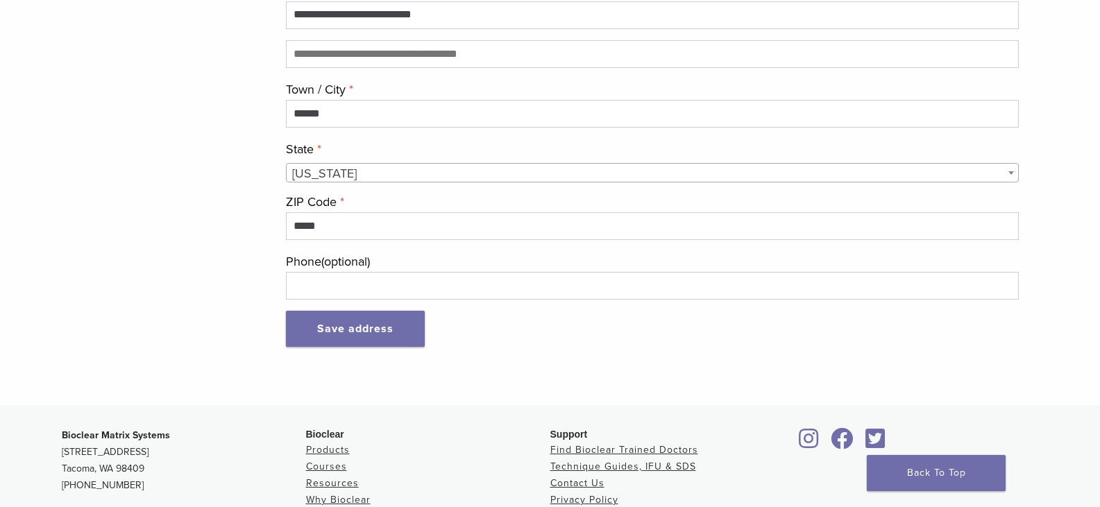
scroll to position [416, 0]
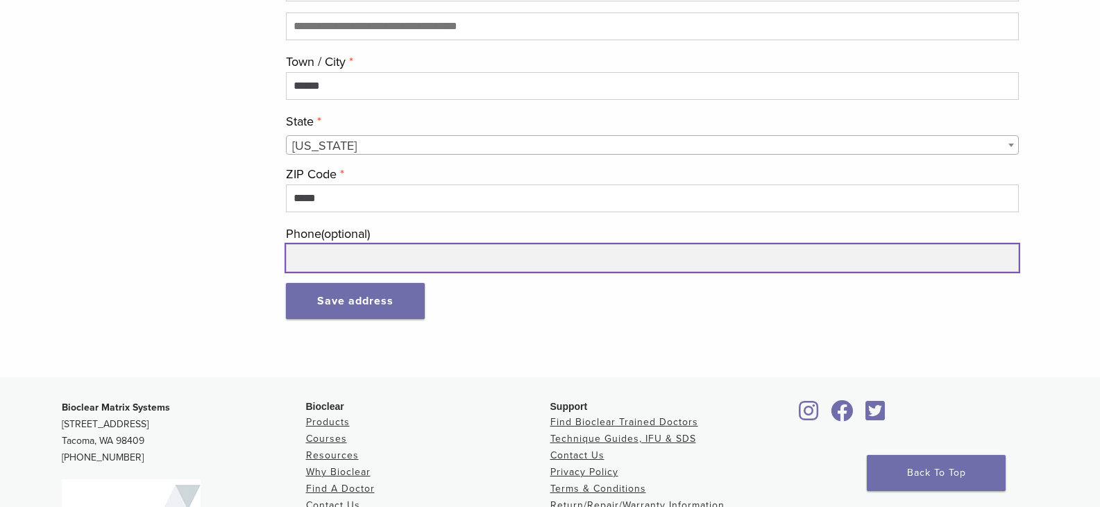
click at [376, 260] on input "Phone (optional)" at bounding box center [652, 258] width 732 height 28
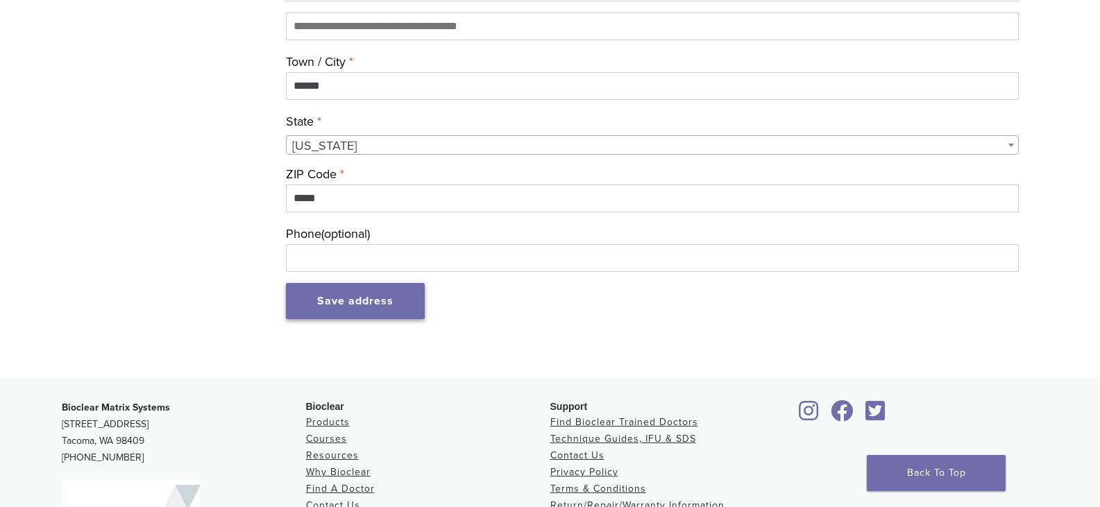
click at [383, 298] on button "Save address" at bounding box center [355, 301] width 139 height 36
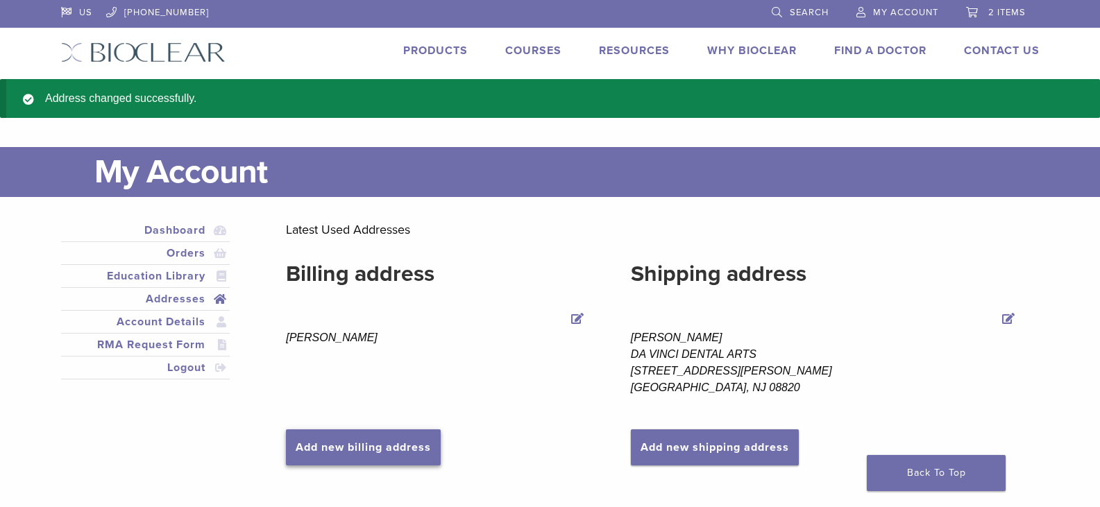
click at [350, 439] on link "Add new billing address" at bounding box center [363, 448] width 155 height 36
click at [380, 442] on link "Add new billing address" at bounding box center [363, 448] width 155 height 36
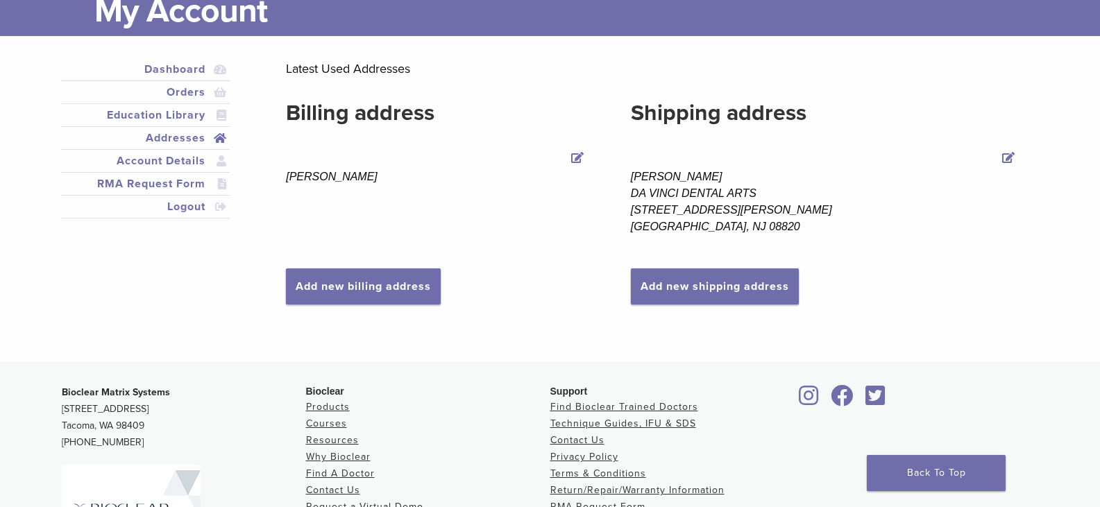
scroll to position [208, 0]
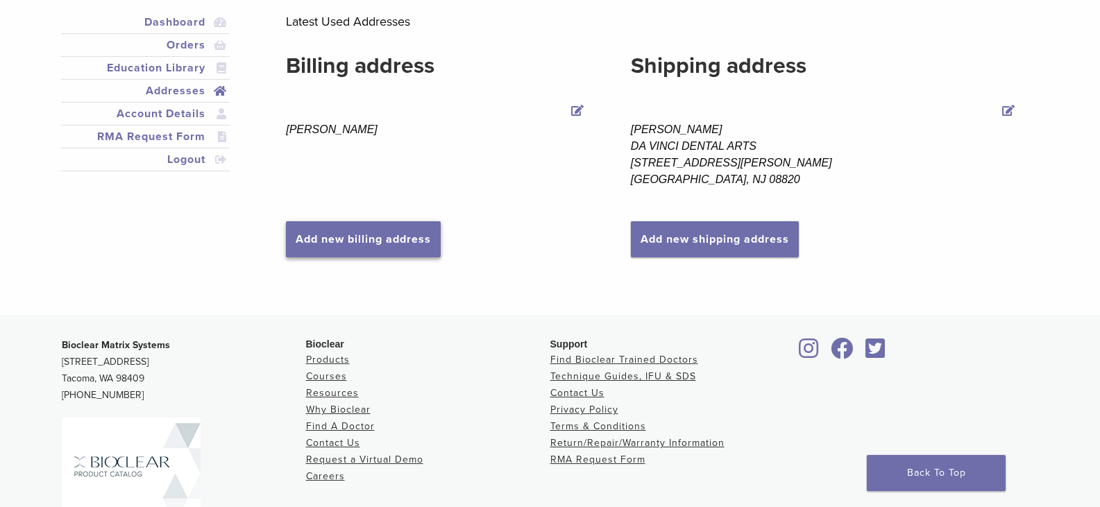
click at [313, 240] on link "Add new billing address" at bounding box center [363, 239] width 155 height 36
click at [365, 238] on link "Add new billing address" at bounding box center [363, 239] width 155 height 36
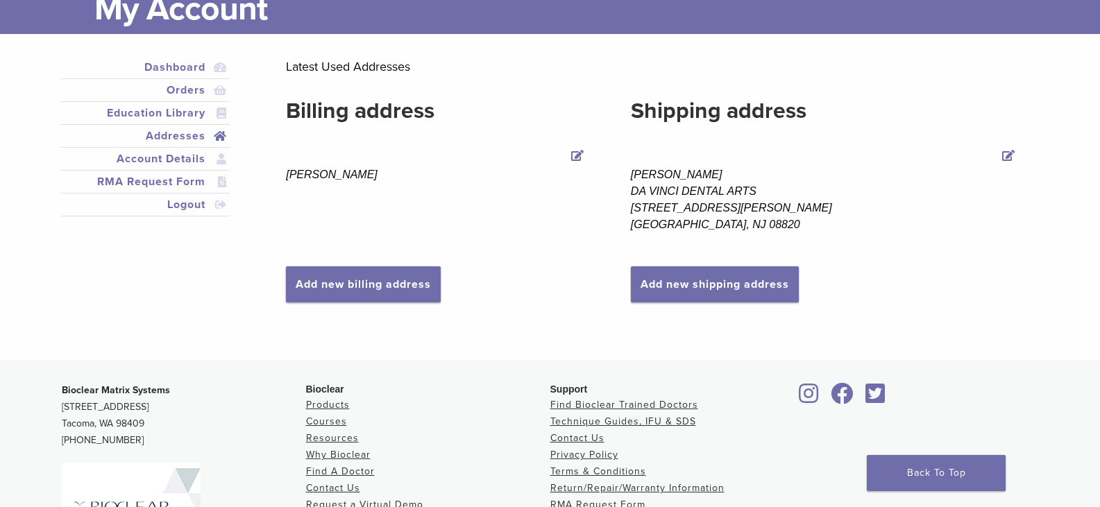
scroll to position [139, 0]
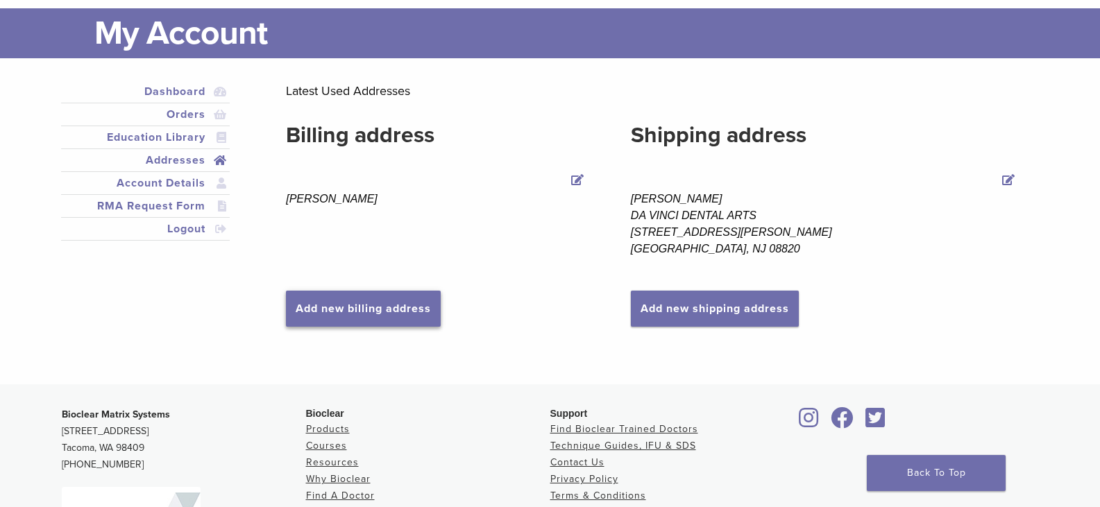
click at [381, 298] on link "Add new billing address" at bounding box center [363, 309] width 155 height 36
click at [378, 313] on link "Add new billing address" at bounding box center [363, 309] width 155 height 36
click at [345, 201] on address "LAURA FUENTES" at bounding box center [437, 199] width 302 height 17
click at [388, 302] on link "Add new billing address" at bounding box center [363, 309] width 155 height 36
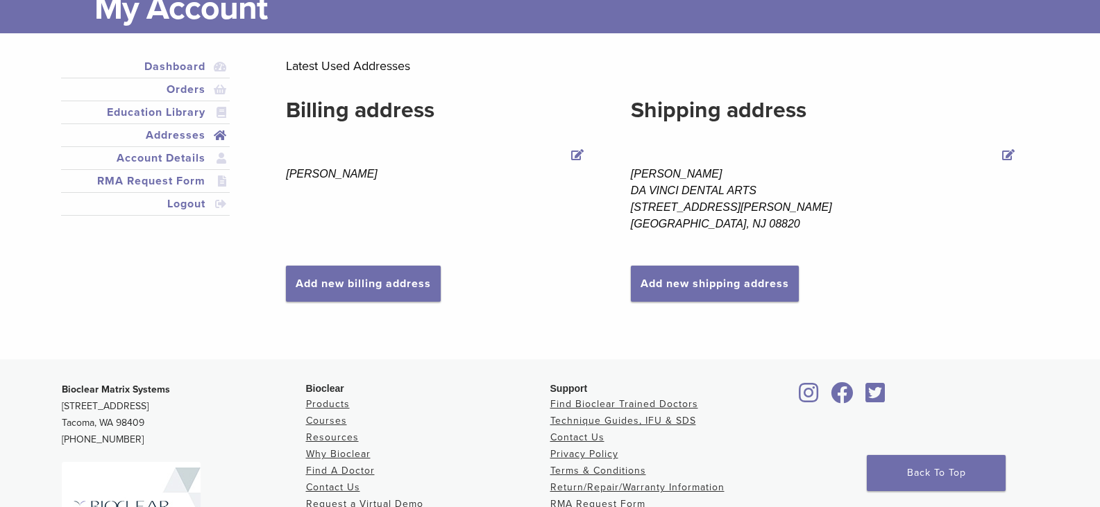
scroll to position [208, 0]
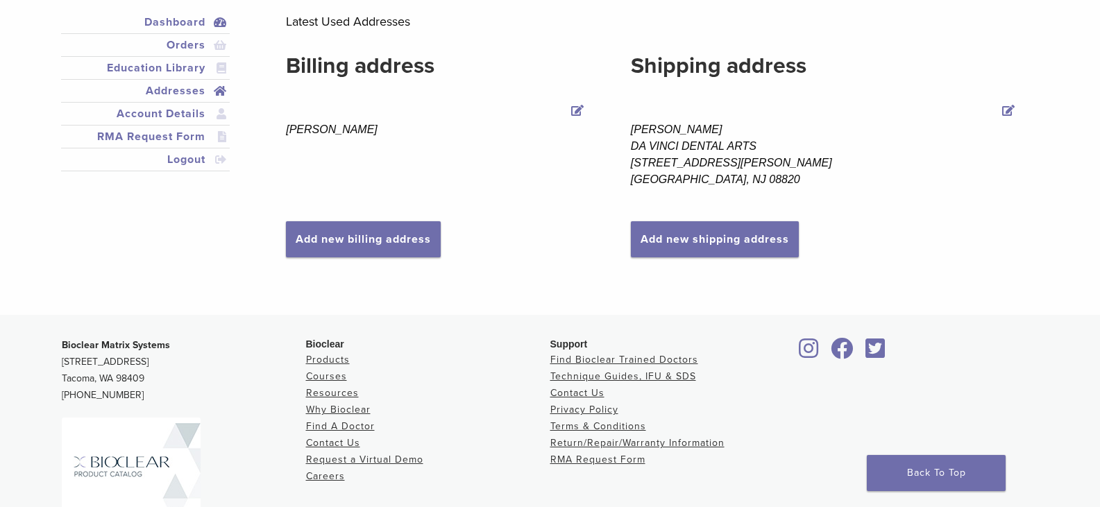
click at [223, 24] on link "Dashboard" at bounding box center [146, 22] width 164 height 17
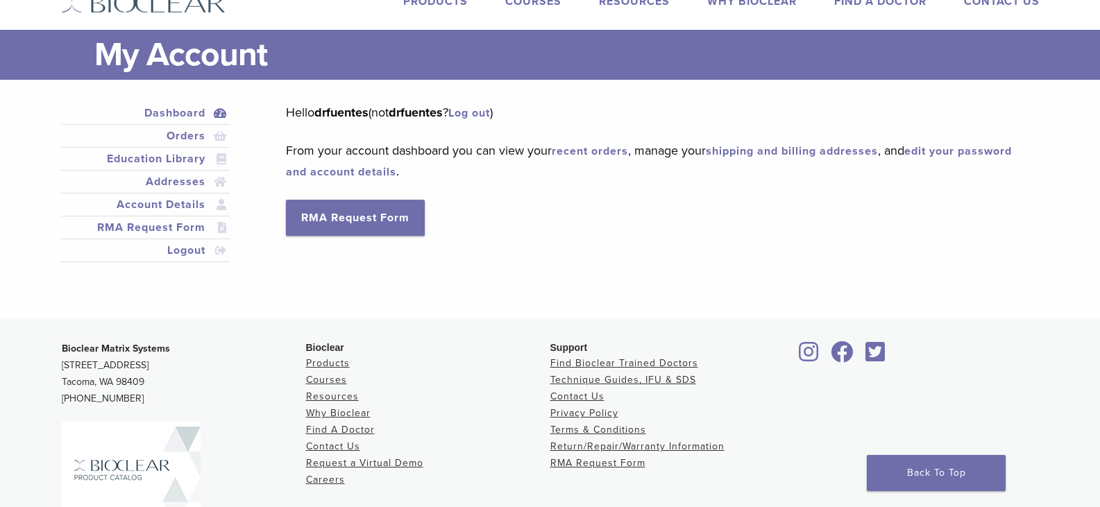
scroll to position [69, 0]
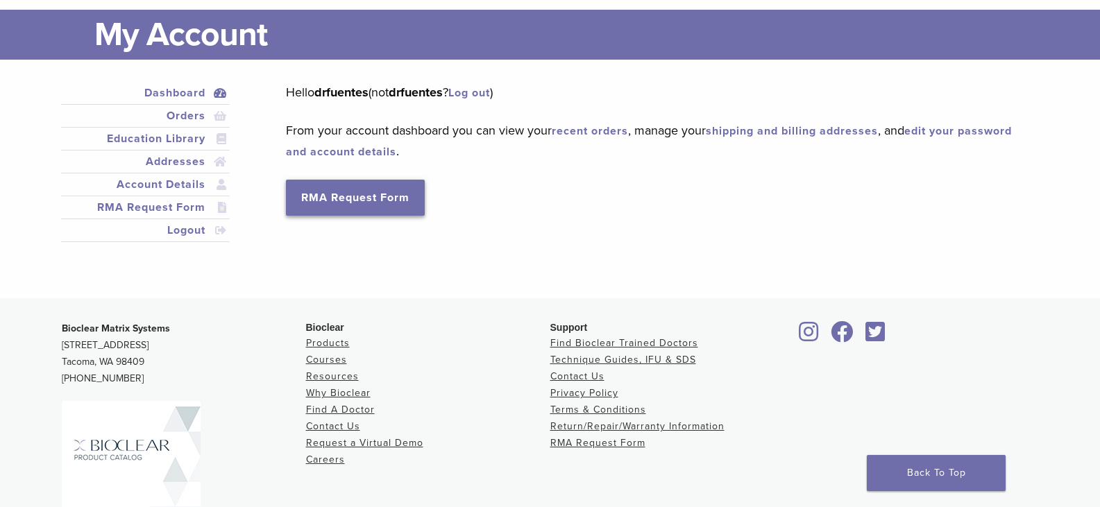
click at [350, 194] on link "RMA Request Form" at bounding box center [355, 198] width 139 height 36
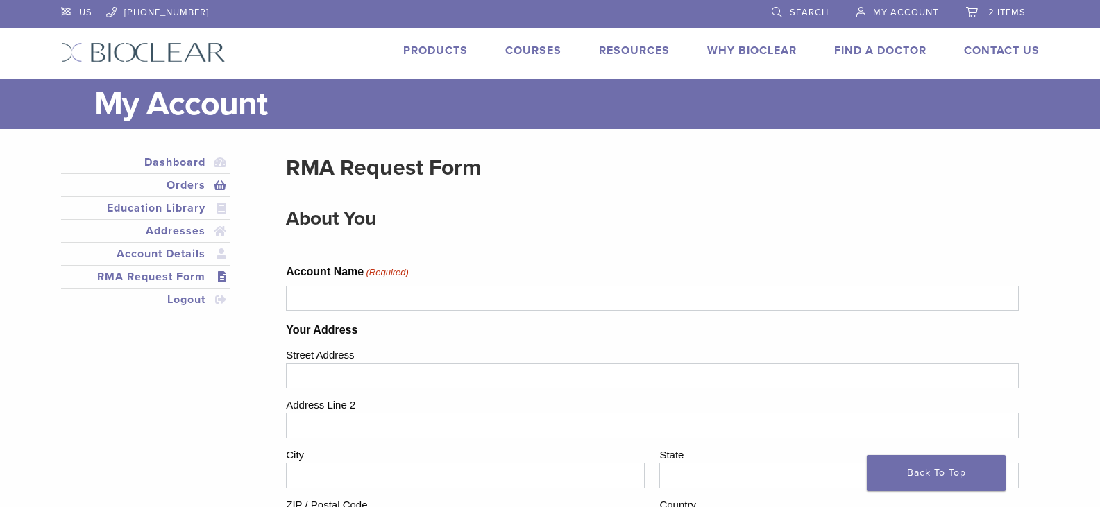
click at [180, 182] on link "Orders" at bounding box center [146, 185] width 164 height 17
click at [184, 164] on link "Dashboard" at bounding box center [146, 162] width 164 height 17
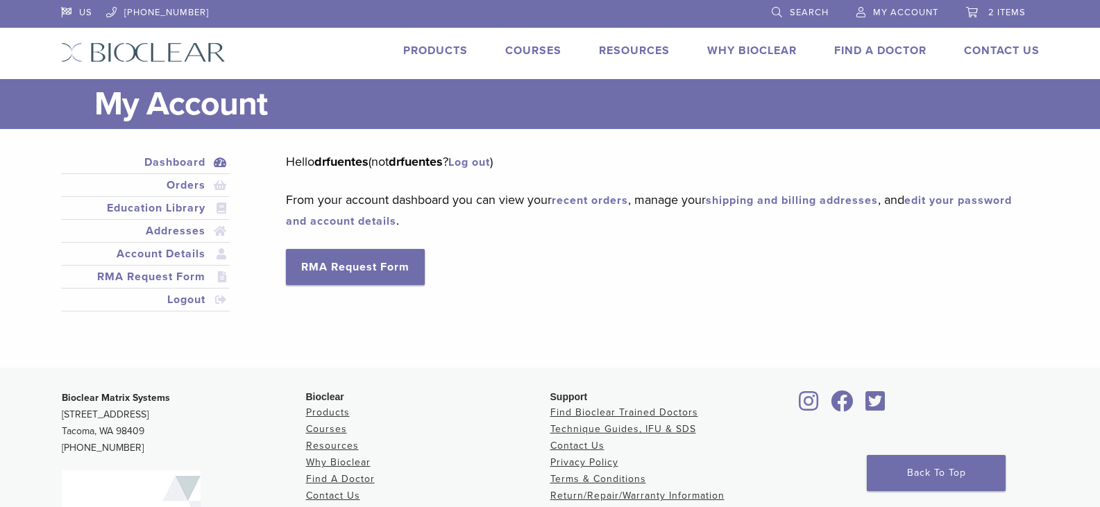
click at [585, 199] on link "recent orders" at bounding box center [590, 201] width 76 height 14
click at [764, 199] on link "shipping and billing addresses" at bounding box center [792, 201] width 172 height 14
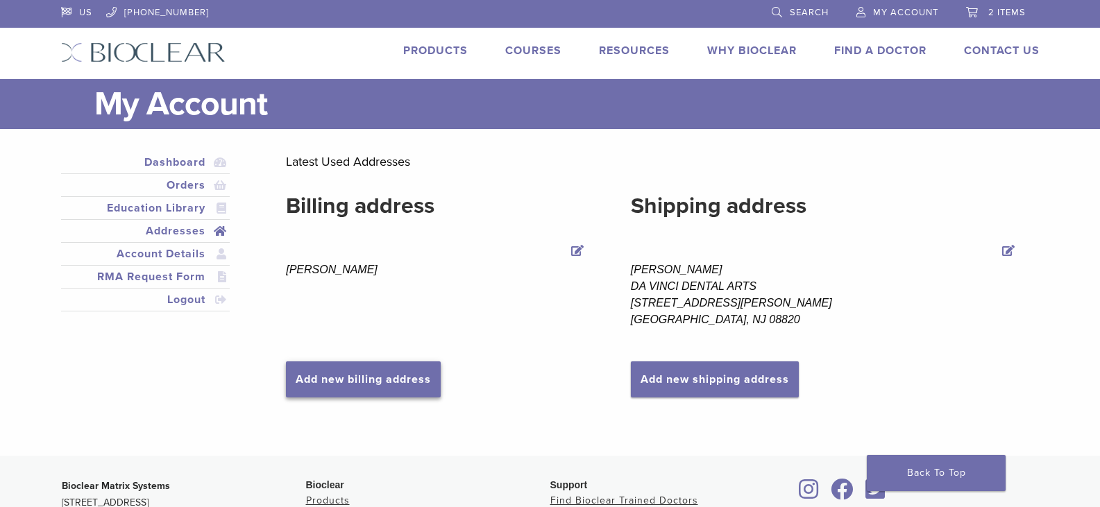
click at [384, 371] on link "Add new billing address" at bounding box center [363, 380] width 155 height 36
click at [575, 249] on link "Edit Billing address" at bounding box center [577, 251] width 19 height 19
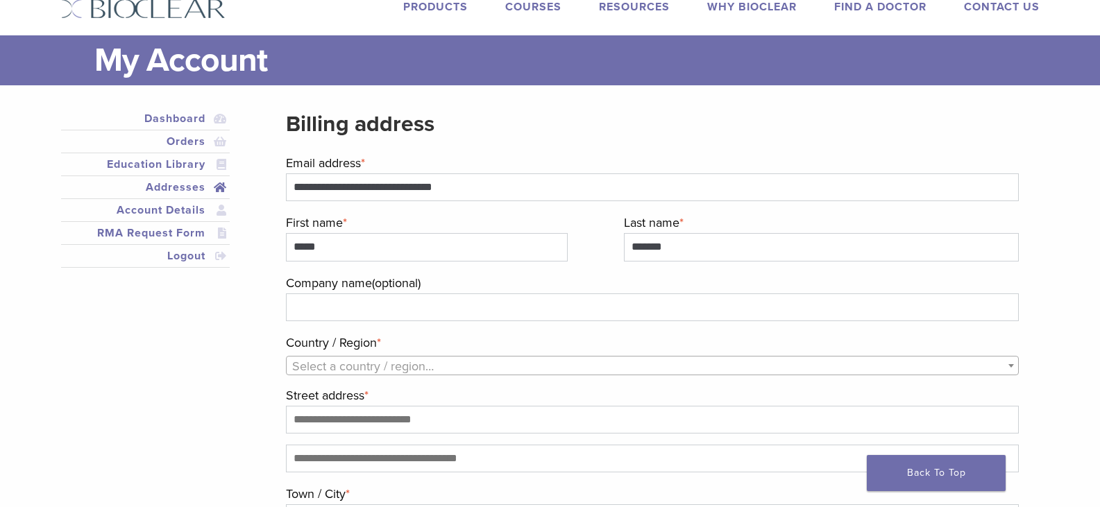
scroll to position [139, 0]
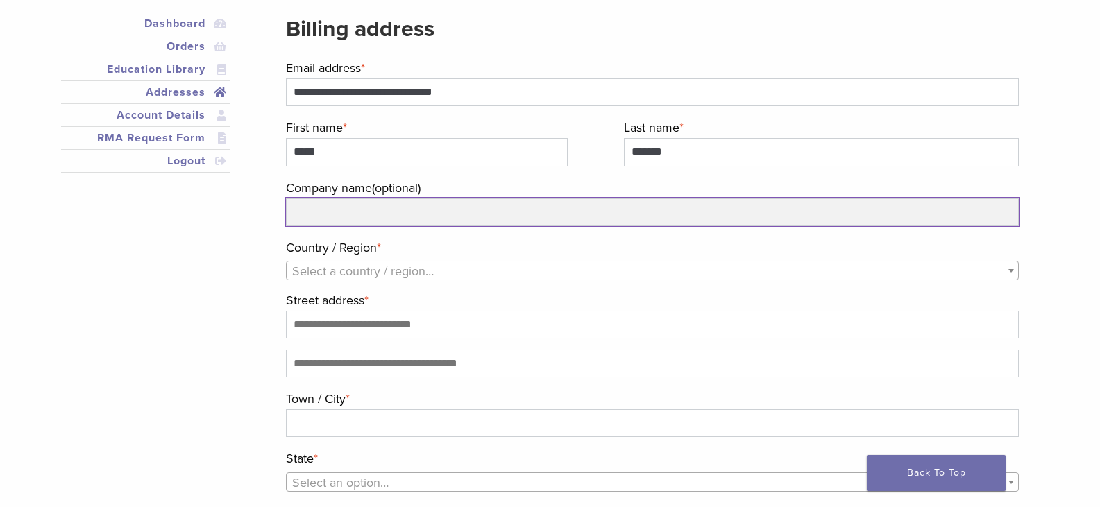
click at [435, 212] on input "Company name (optional)" at bounding box center [652, 212] width 732 height 28
type input "*"
type input "**********"
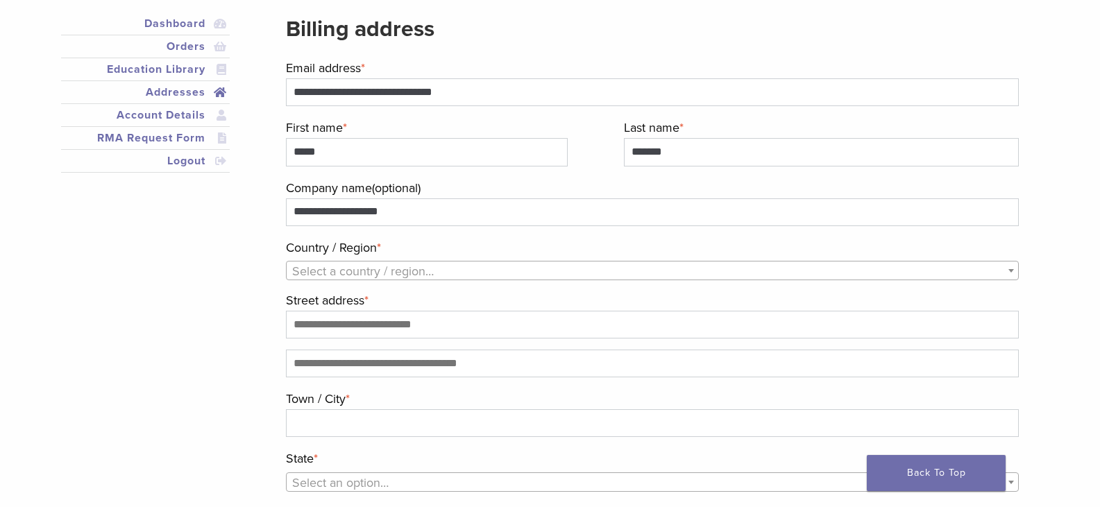
click at [418, 266] on span "Select a country / region…" at bounding box center [363, 271] width 142 height 15
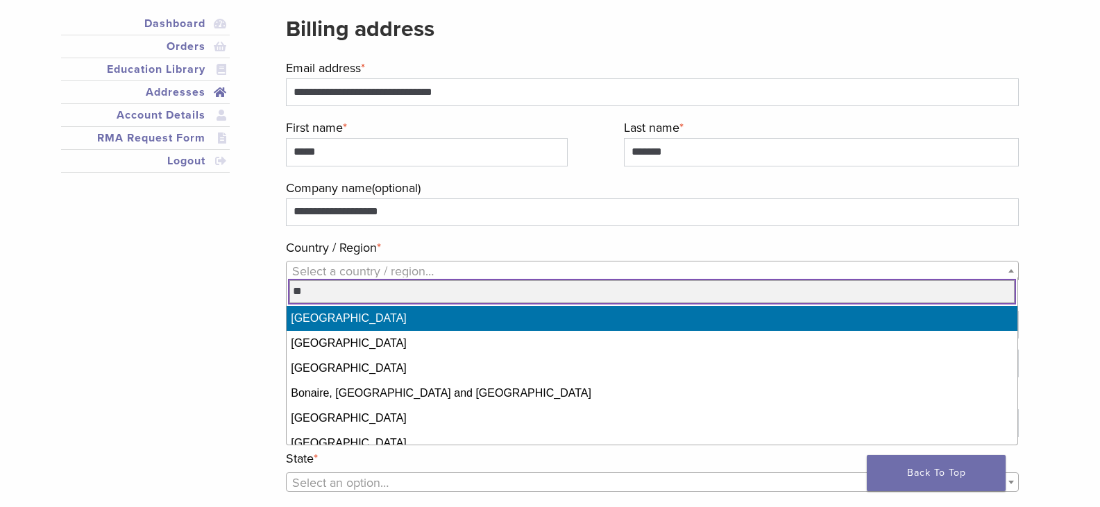
type input "**"
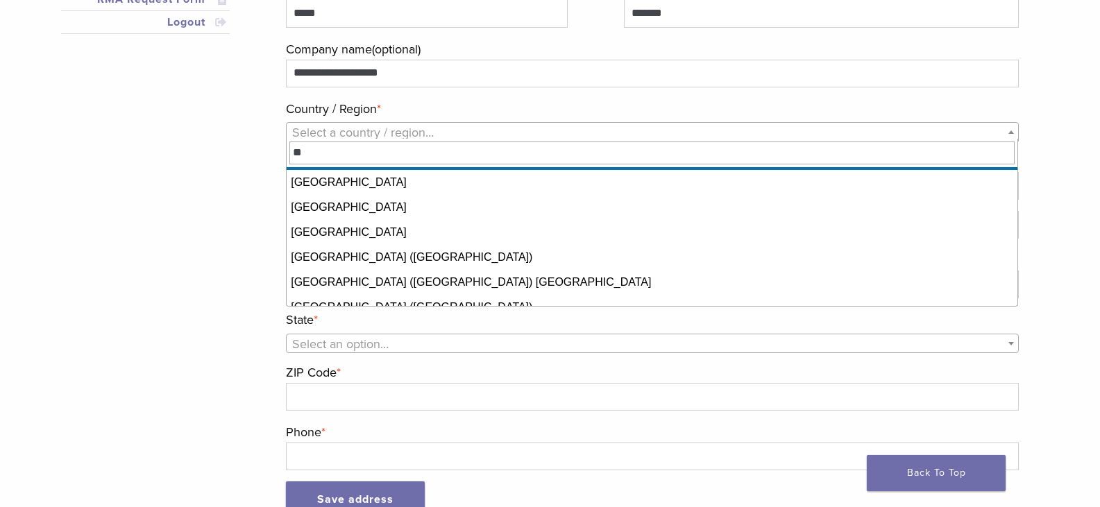
scroll to position [111, 0]
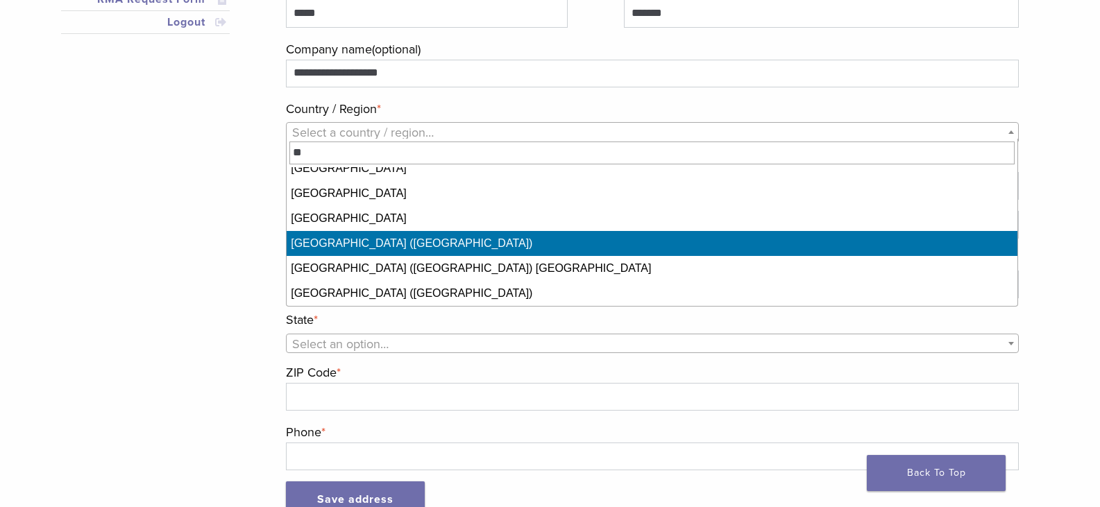
select select "**"
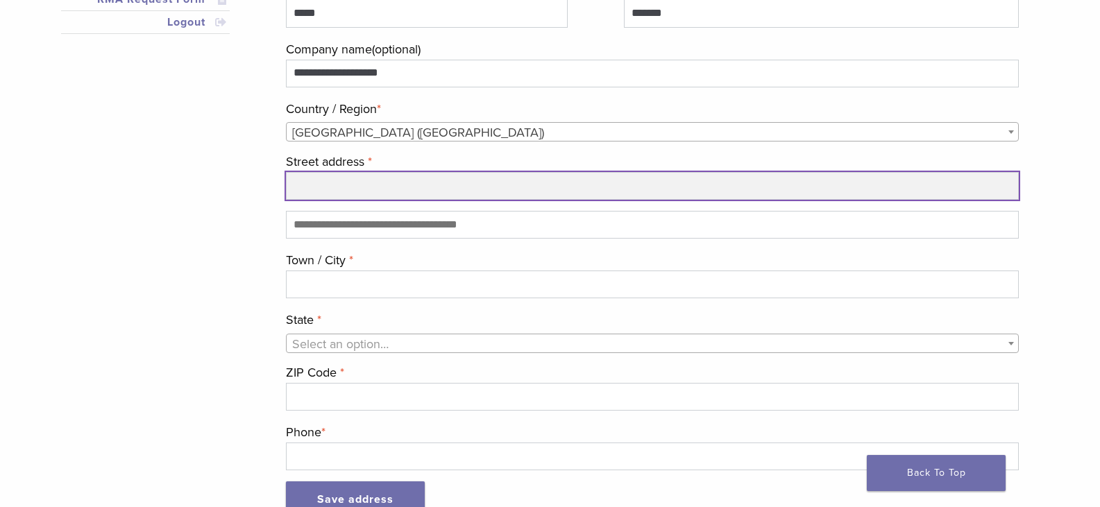
click at [387, 189] on input "Street address *" at bounding box center [652, 186] width 732 height 28
type input "**********"
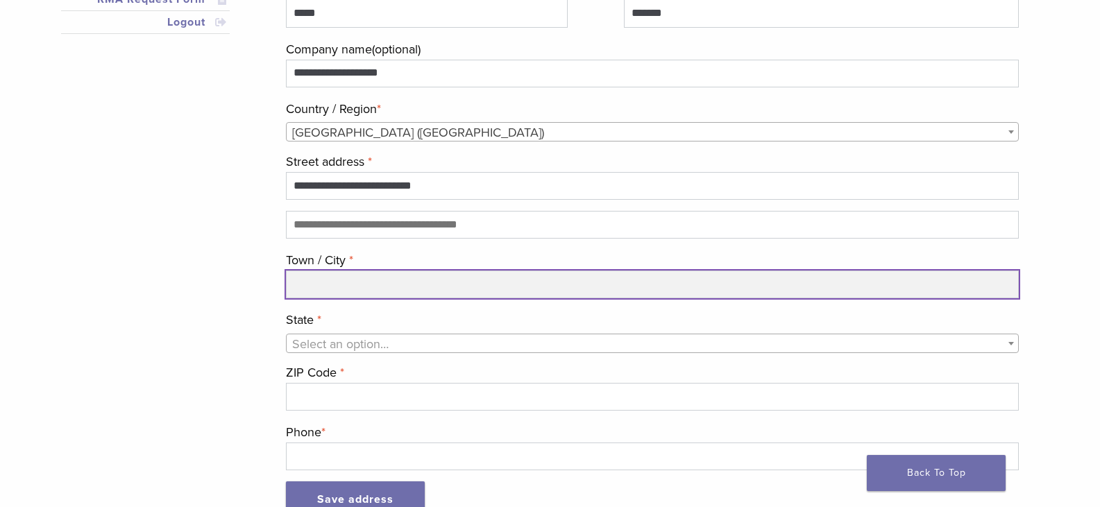
click at [333, 285] on input "Town / City *" at bounding box center [652, 285] width 732 height 28
type input "******"
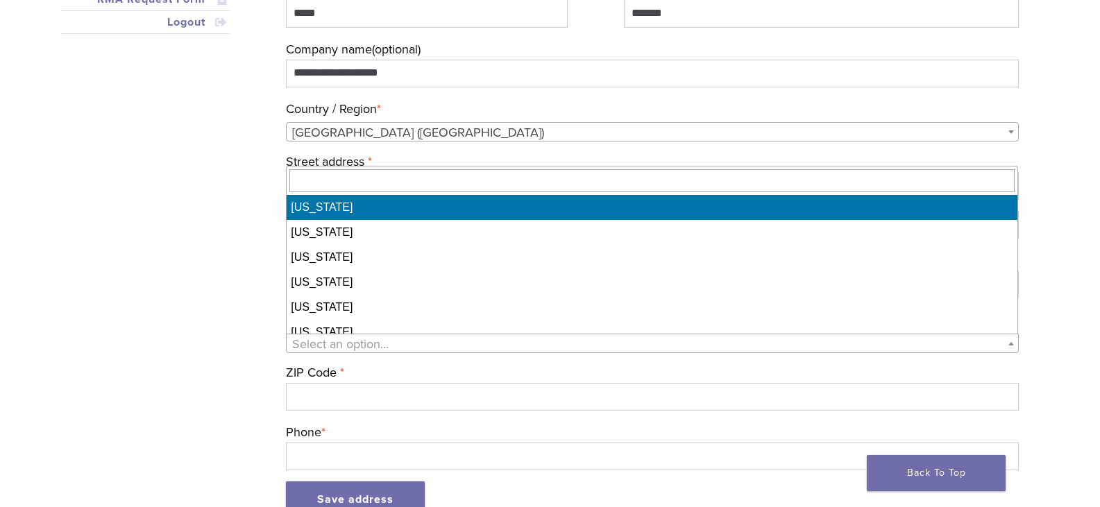
click at [364, 344] on span "Select an option…" at bounding box center [340, 344] width 96 height 15
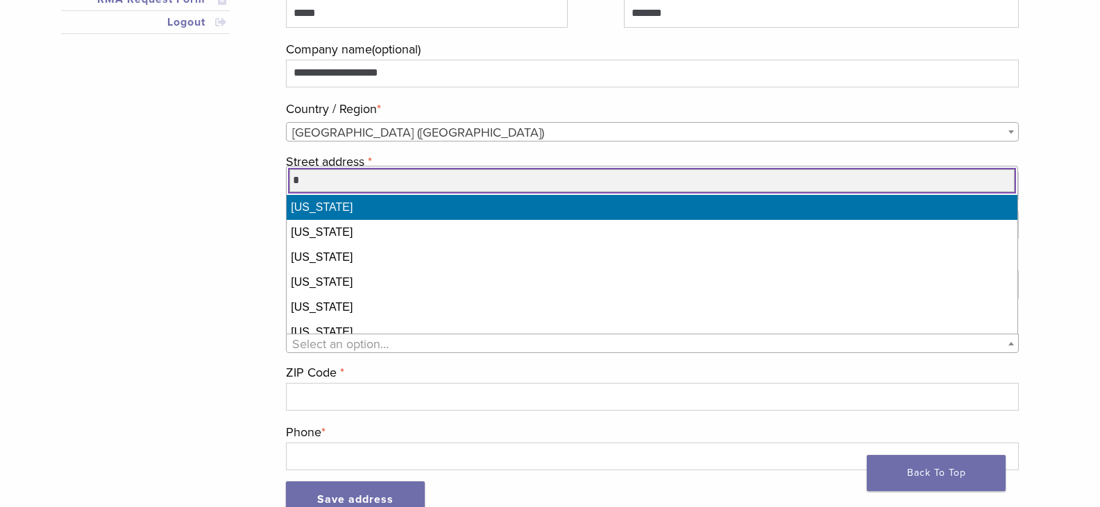
type input "*"
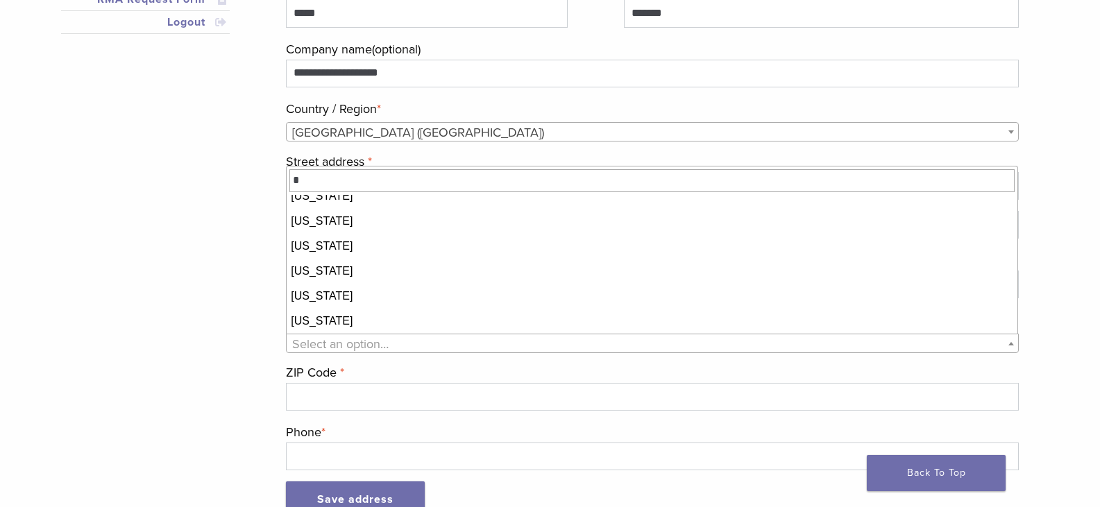
scroll to position [311, 0]
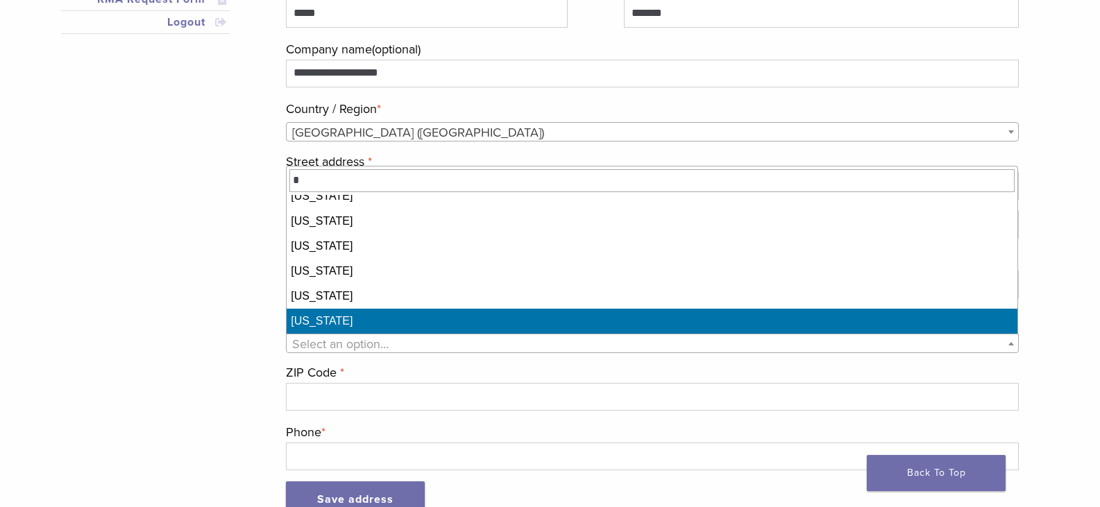
select select "**"
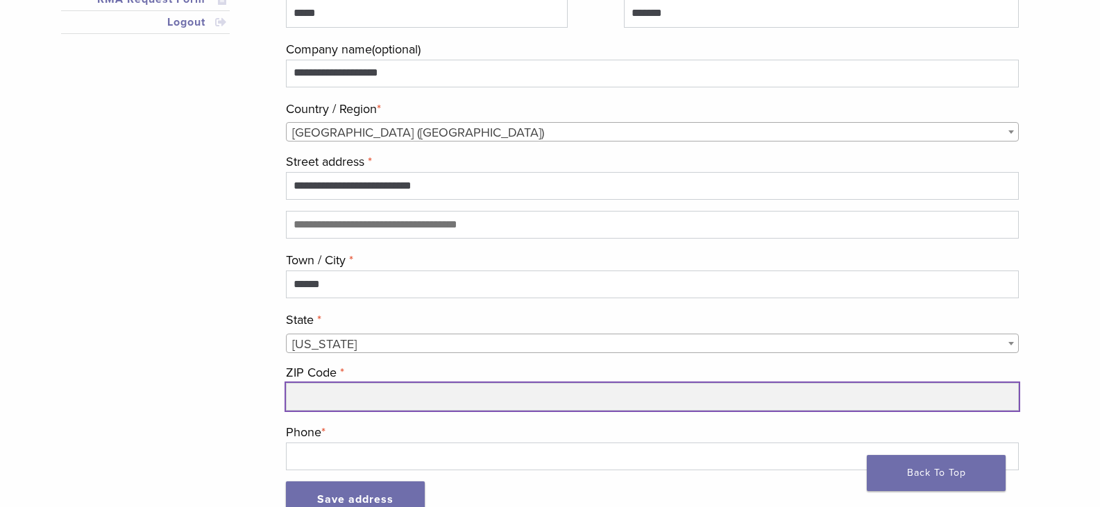
click at [318, 405] on input "ZIP Code *" at bounding box center [652, 397] width 732 height 28
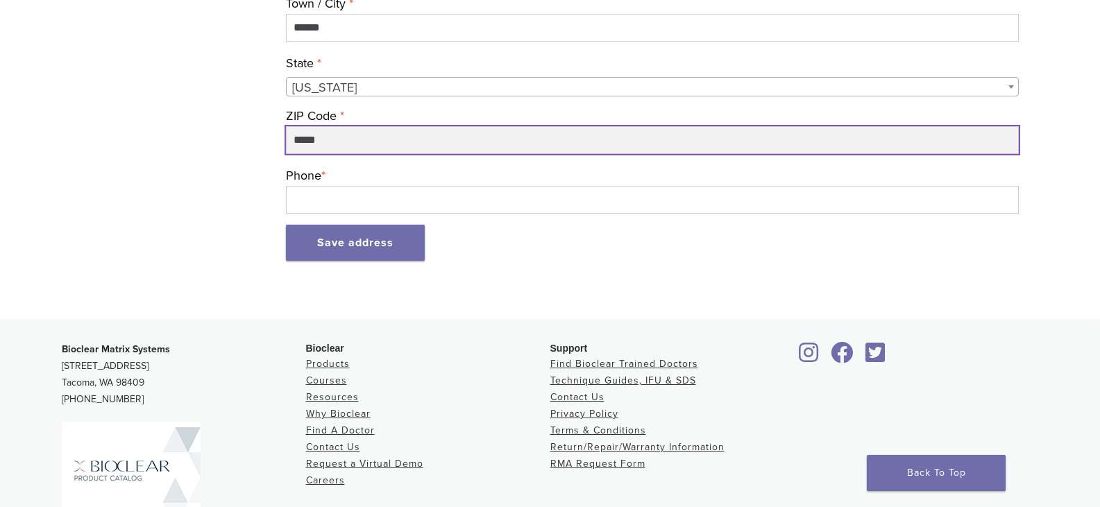
scroll to position [555, 0]
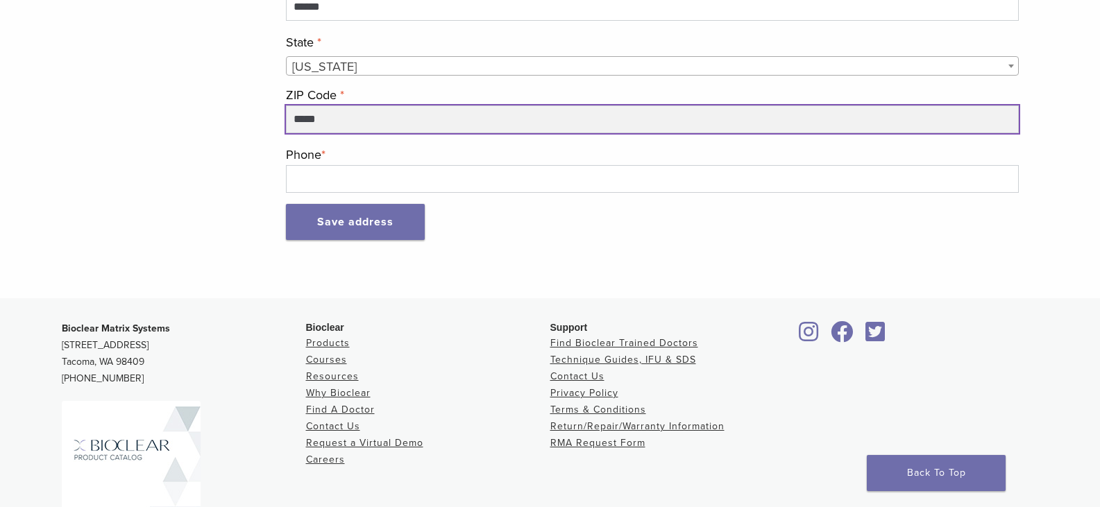
type input "*****"
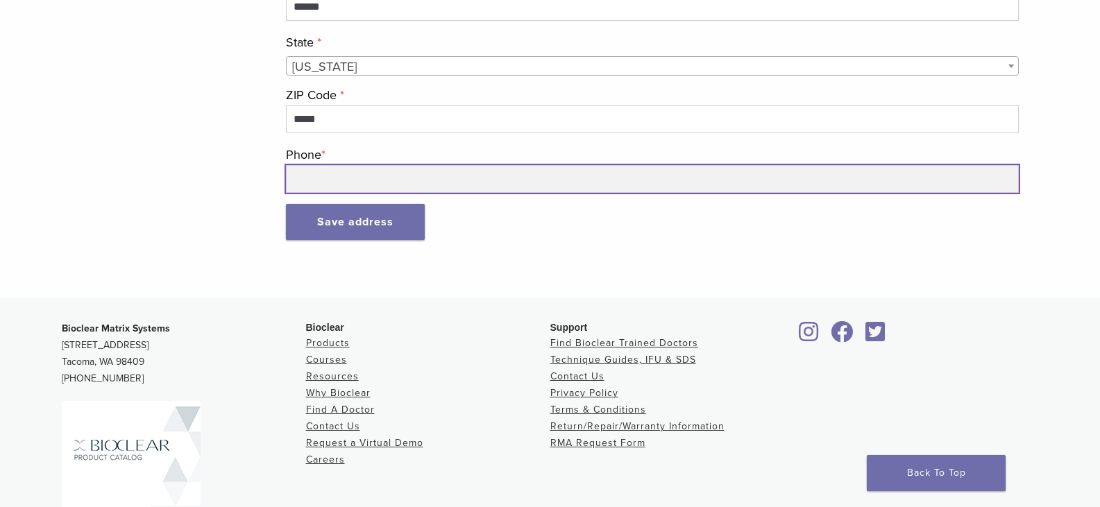
click at [364, 179] on input "Phone *" at bounding box center [652, 179] width 732 height 28
type input "**********"
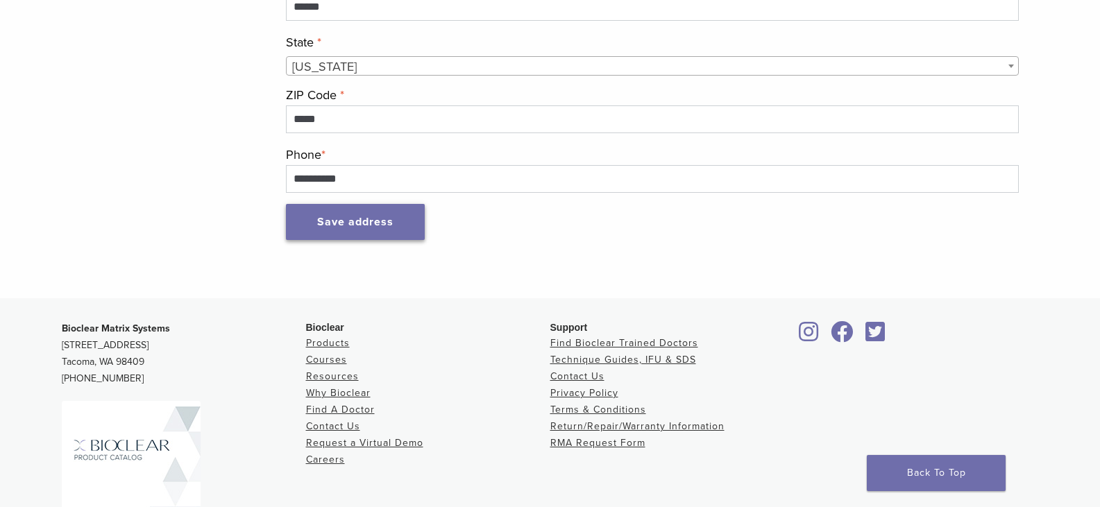
click at [382, 223] on button "Save address" at bounding box center [355, 222] width 139 height 36
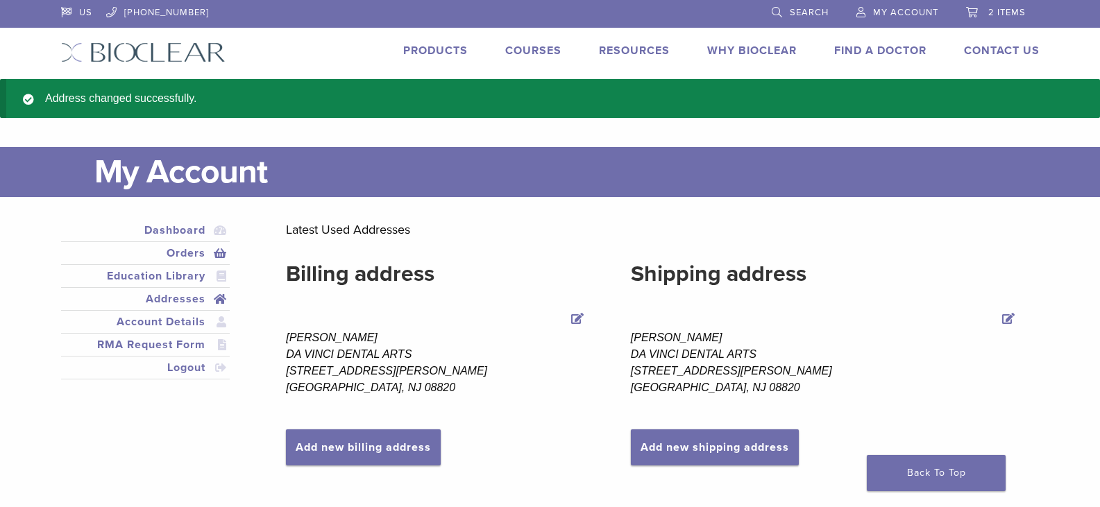
click at [191, 255] on link "Orders" at bounding box center [146, 253] width 164 height 17
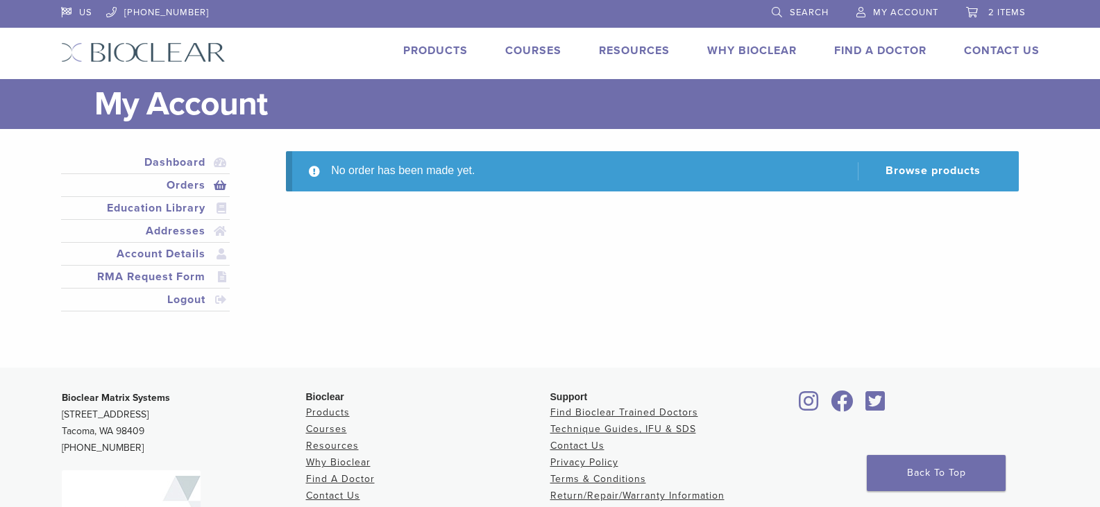
click at [1007, 13] on span "2 items" at bounding box center [1006, 12] width 37 height 11
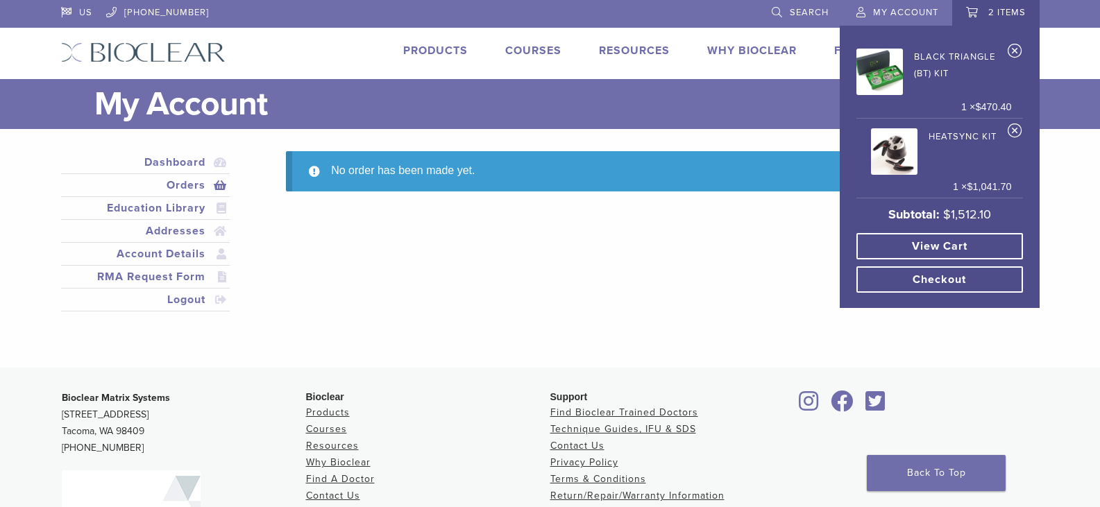
click at [920, 248] on link "View cart" at bounding box center [939, 246] width 167 height 26
click at [940, 281] on link "Checkout" at bounding box center [939, 279] width 167 height 26
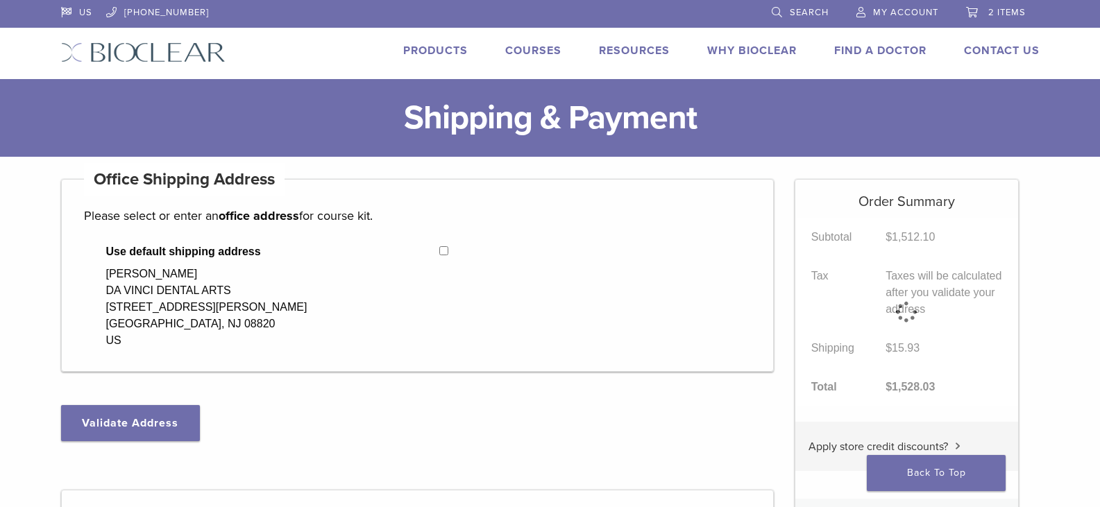
select select "**"
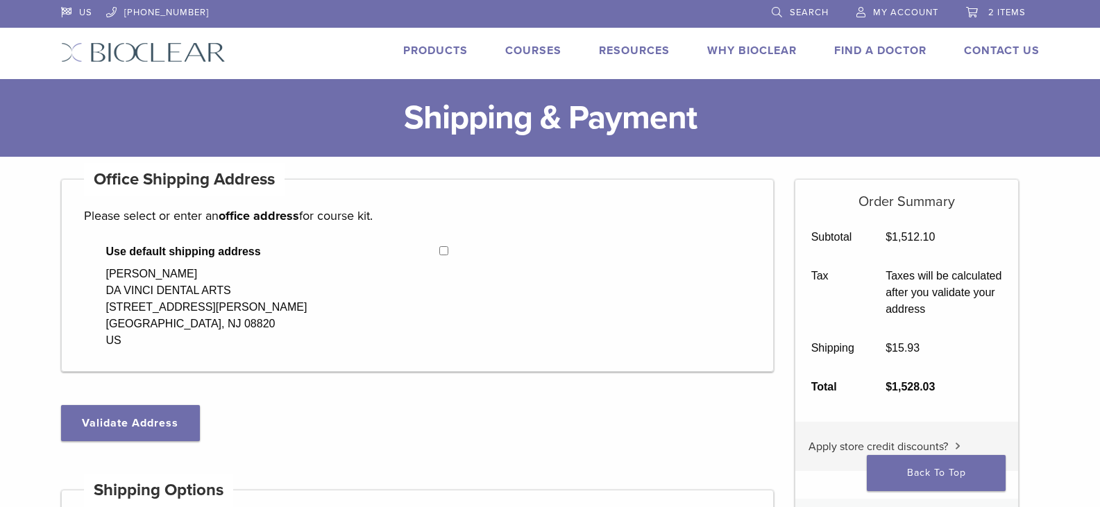
click at [427, 49] on link "Products" at bounding box center [435, 51] width 65 height 14
click at [647, 49] on link "Resources" at bounding box center [634, 51] width 71 height 14
click at [643, 70] on link "Technique Guides, IFU, & SDS" at bounding box center [694, 74] width 185 height 31
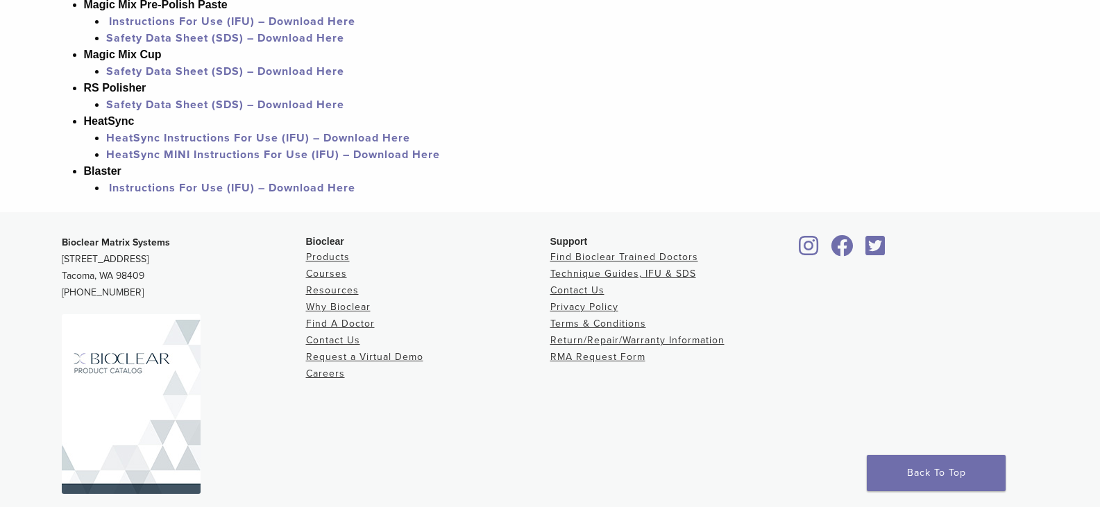
scroll to position [1472, 0]
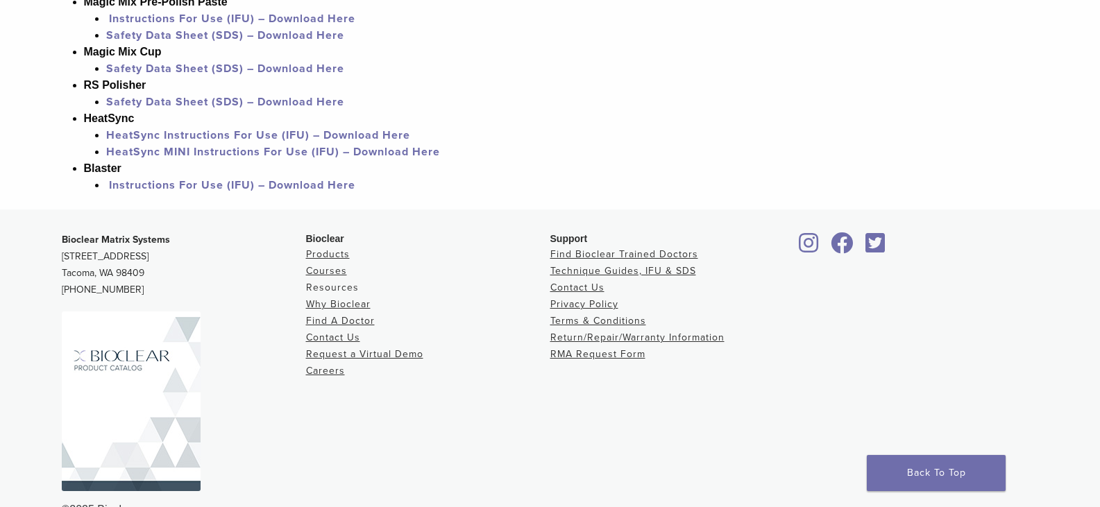
click at [337, 282] on link "Resources" at bounding box center [332, 288] width 53 height 12
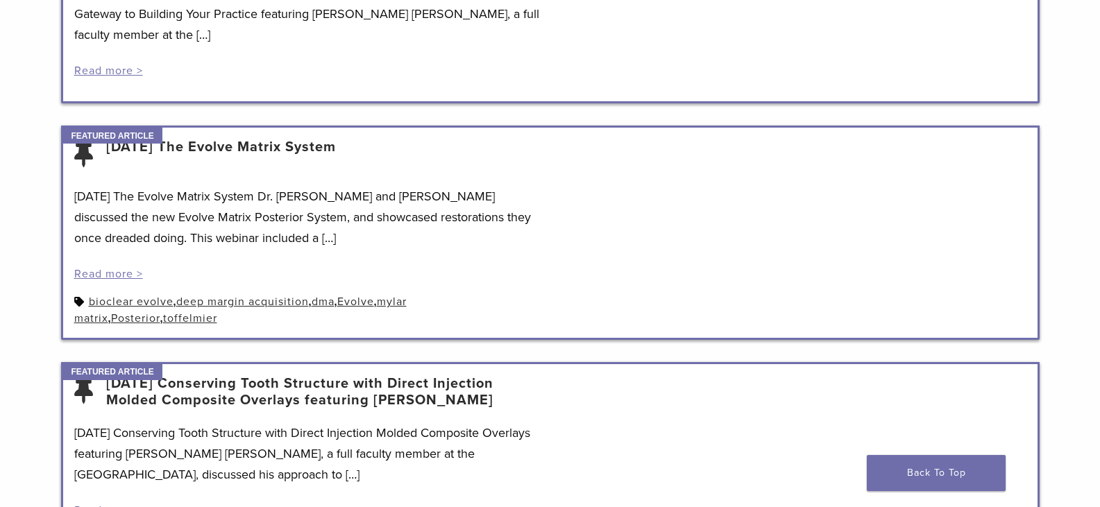
scroll to position [624, 0]
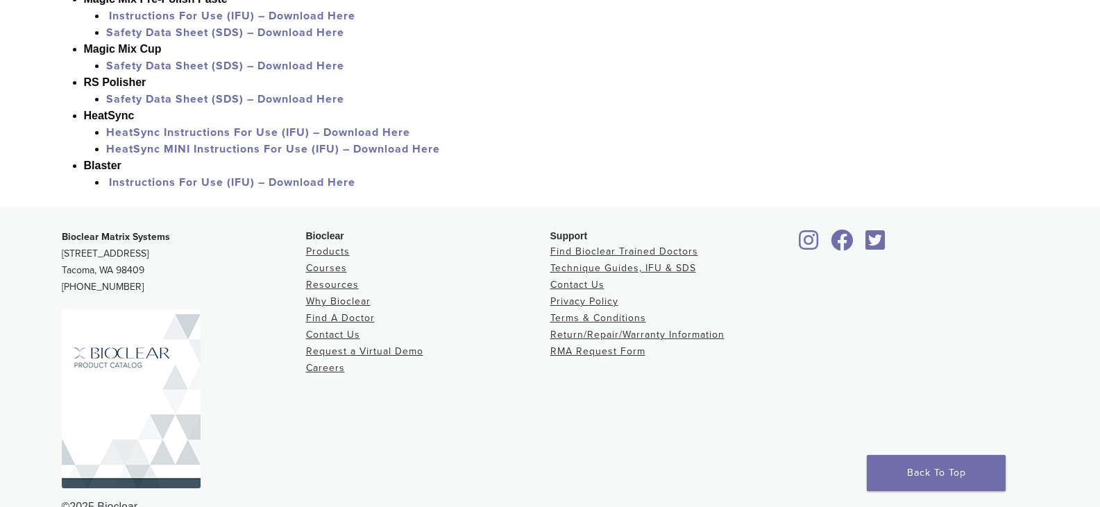
scroll to position [1472, 0]
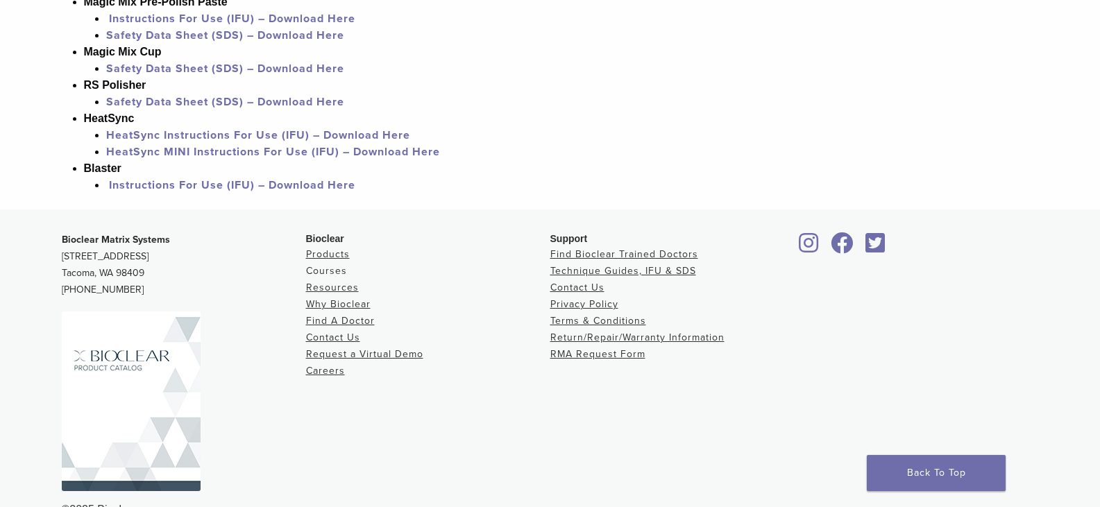
click at [335, 265] on link "Courses" at bounding box center [326, 271] width 41 height 12
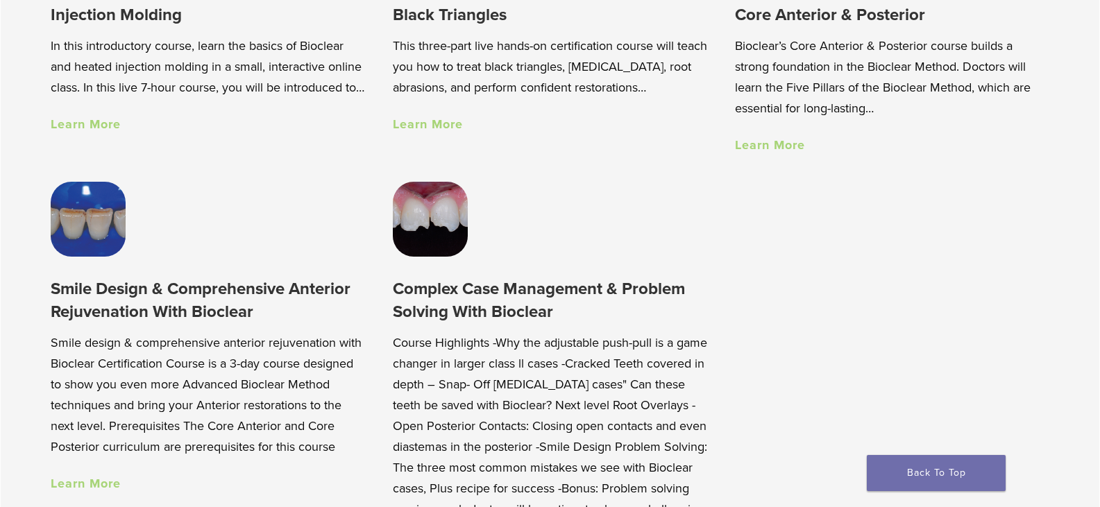
scroll to position [1318, 0]
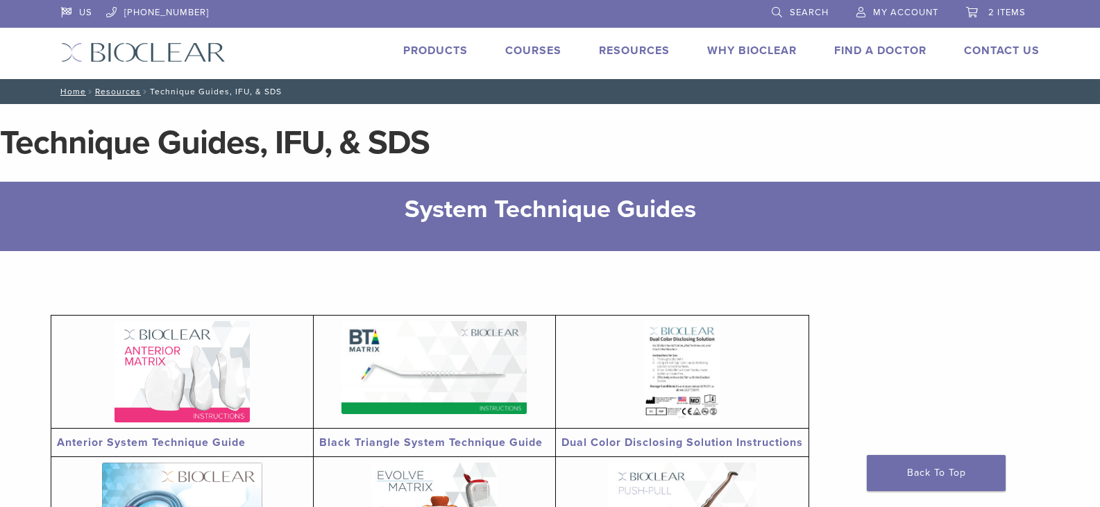
scroll to position [1472, 0]
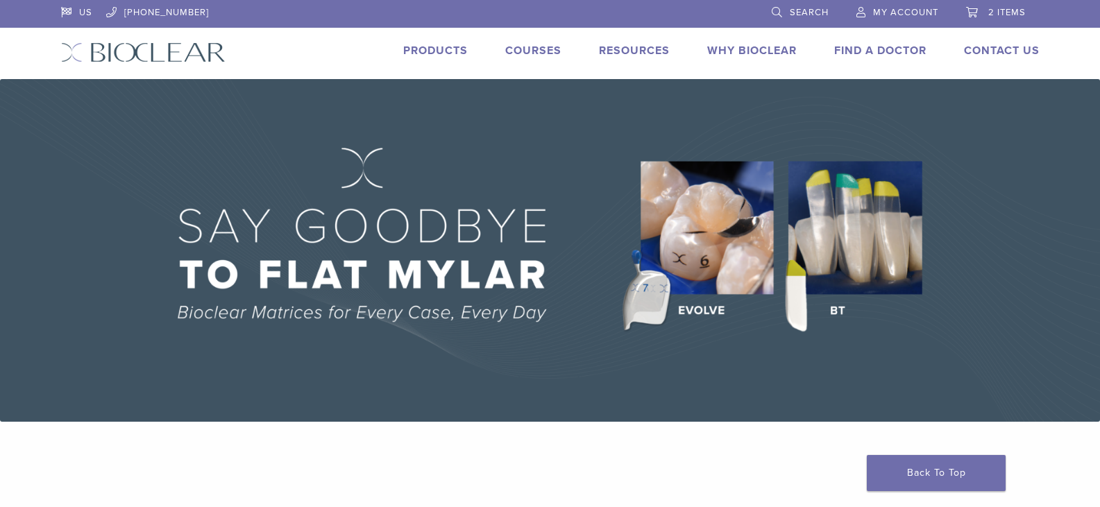
click at [905, 8] on span "My Account" at bounding box center [905, 12] width 65 height 11
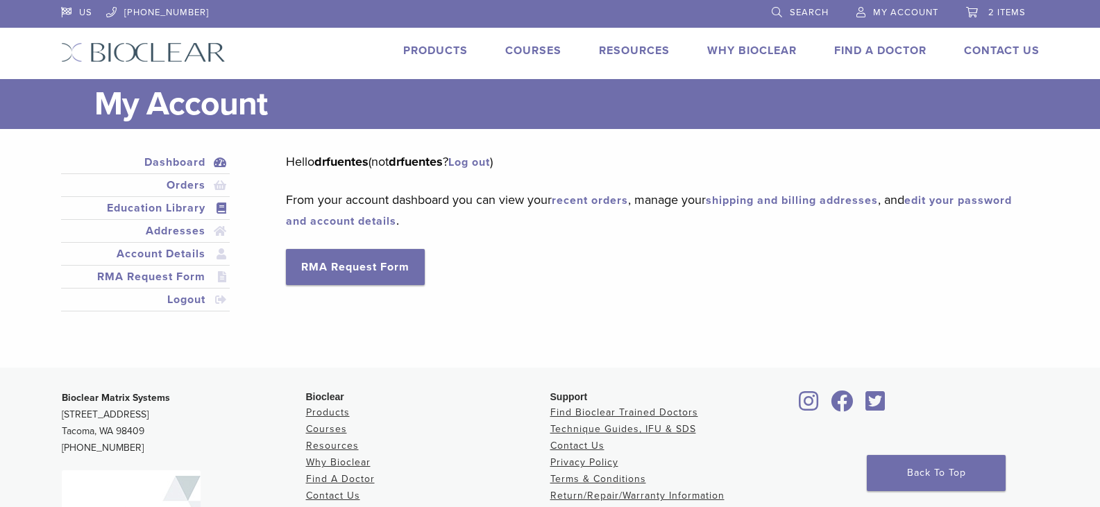
click at [182, 206] on link "Education Library" at bounding box center [146, 208] width 164 height 17
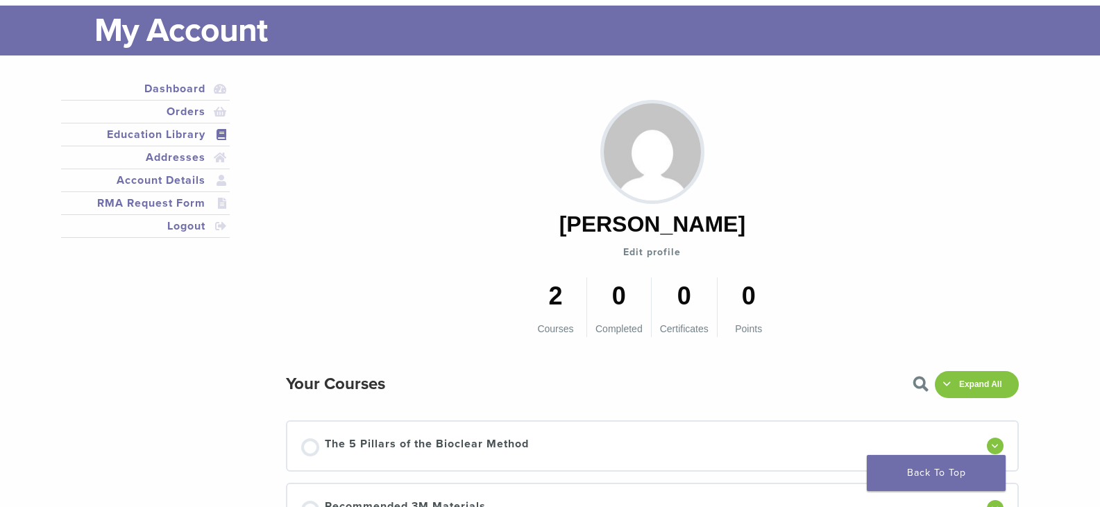
scroll to position [69, 0]
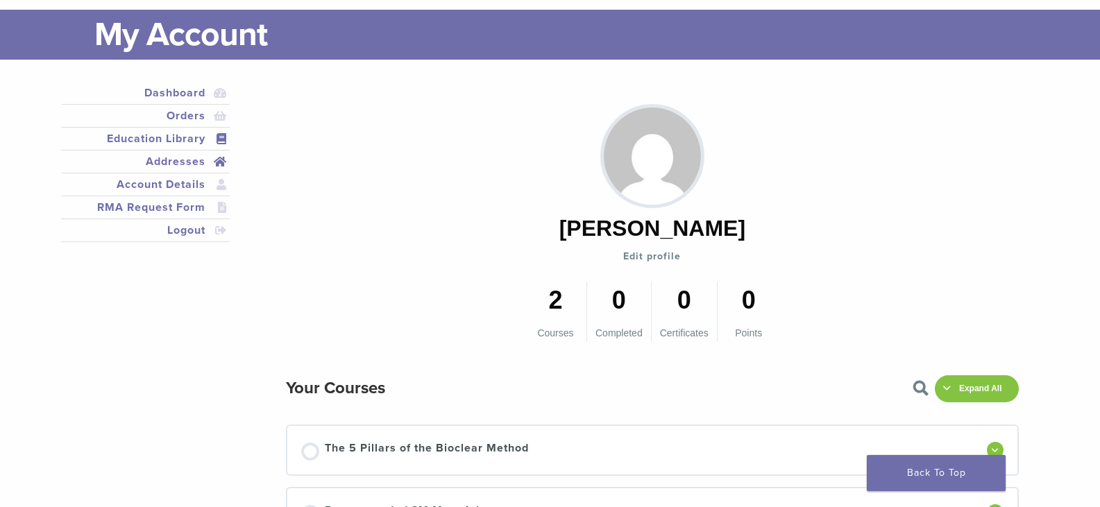
click at [192, 166] on link "Addresses" at bounding box center [146, 161] width 164 height 17
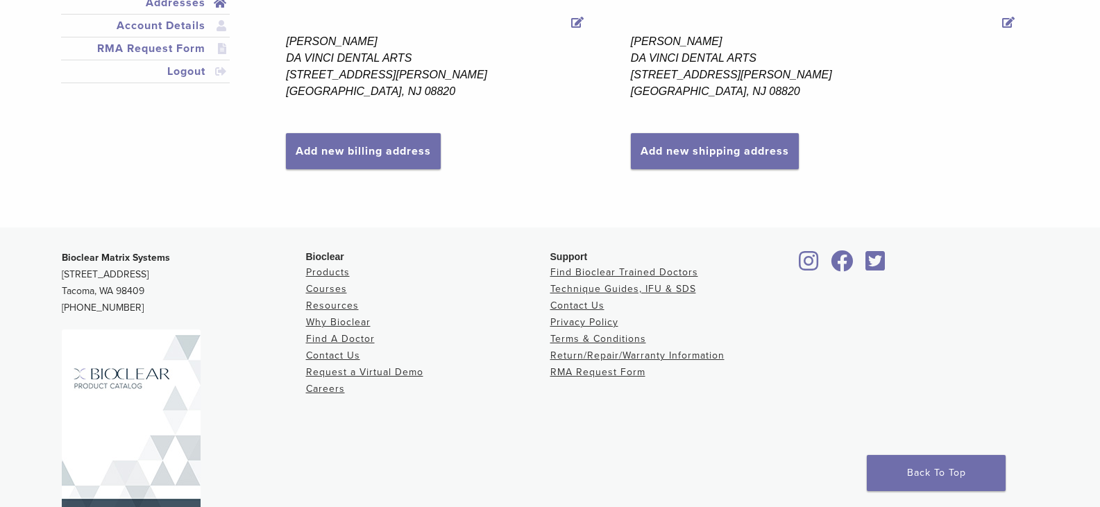
scroll to position [278, 0]
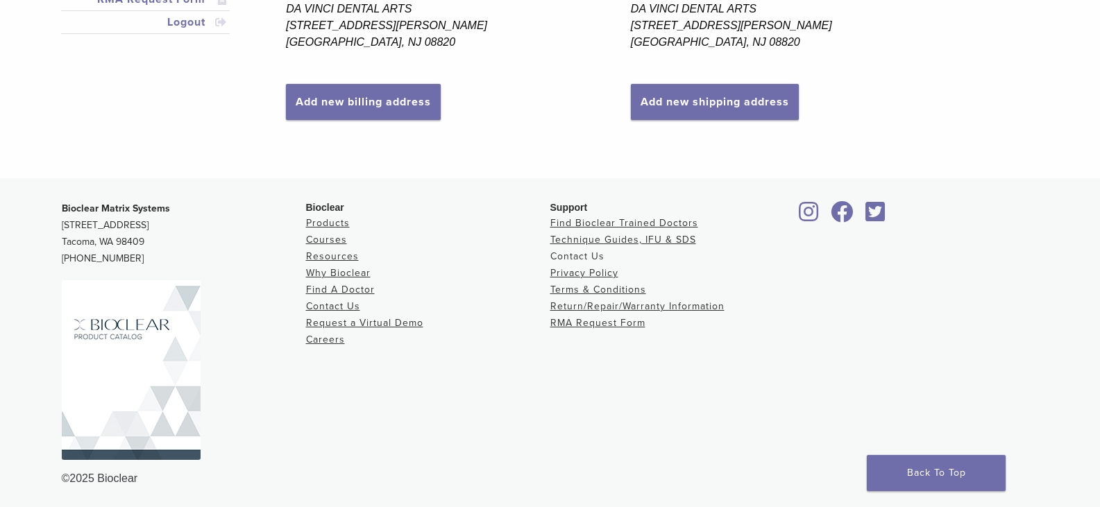
click at [577, 253] on link "Contact Us" at bounding box center [577, 256] width 54 height 12
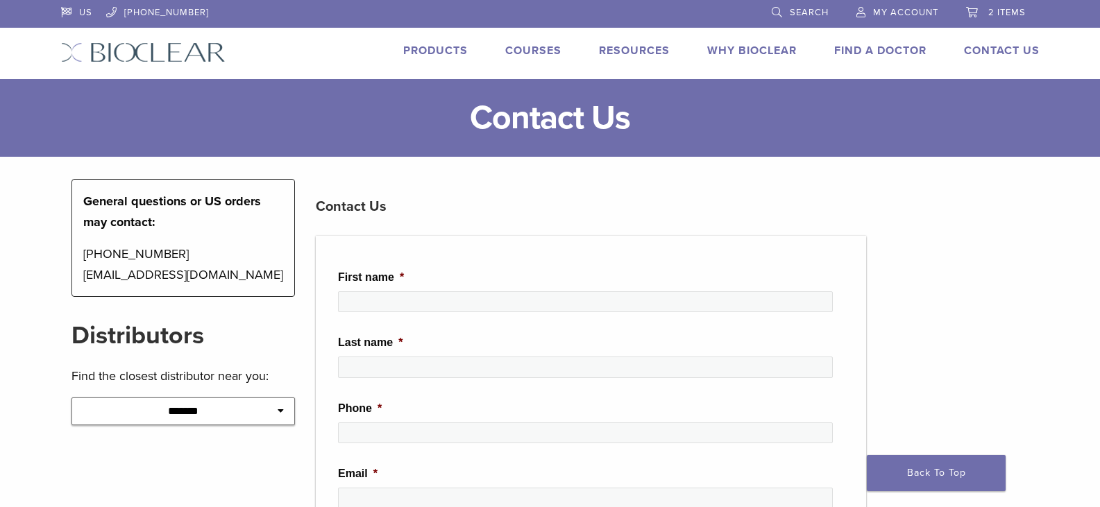
click at [1007, 11] on span "2 items" at bounding box center [1006, 12] width 37 height 11
click at [998, 10] on span "2 items" at bounding box center [1006, 12] width 37 height 11
click at [1014, 12] on span "2 items" at bounding box center [1006, 12] width 37 height 11
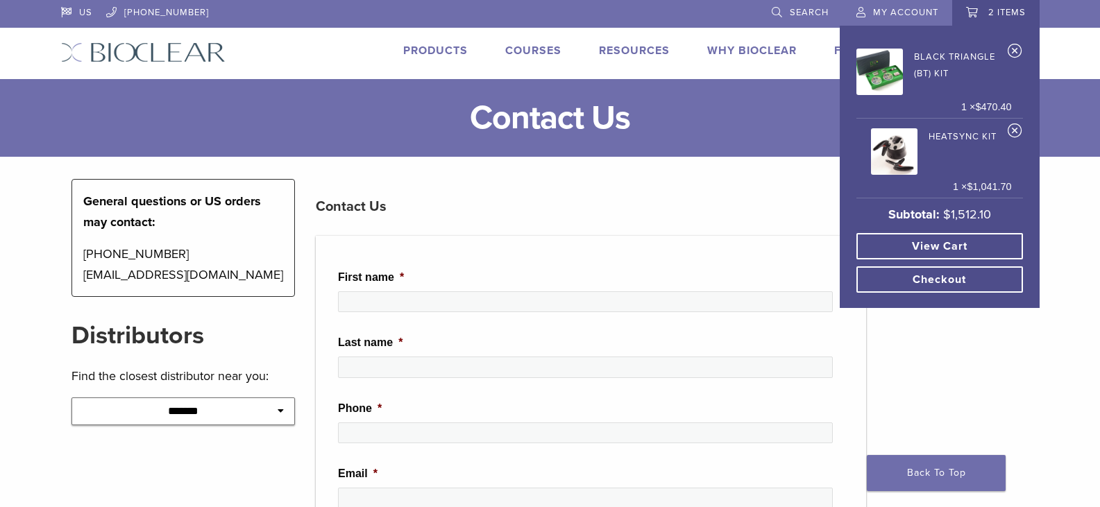
click at [935, 60] on link "Black Triangle (BT) Kit" at bounding box center [933, 69] width 155 height 51
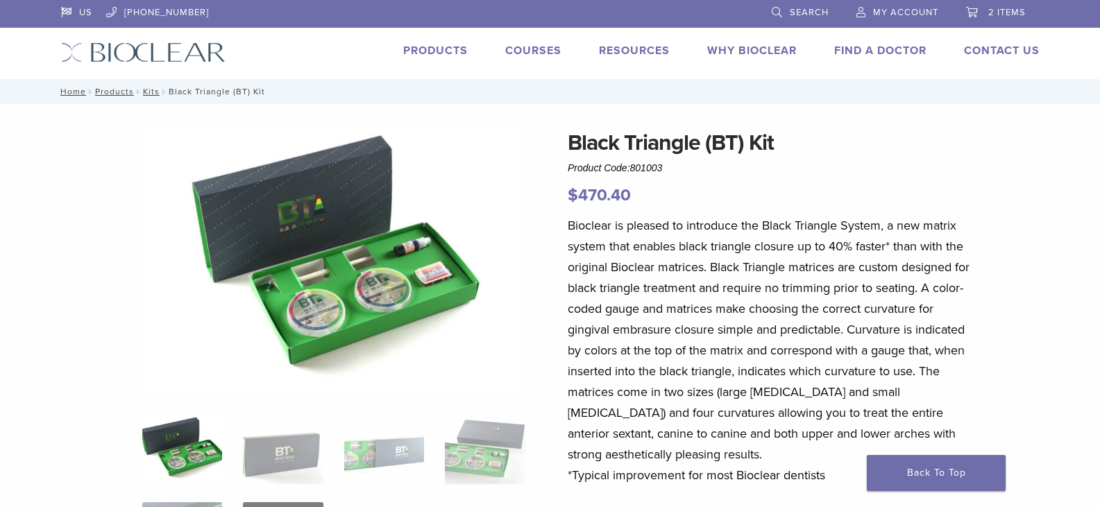
click at [996, 9] on span "2 items" at bounding box center [1006, 12] width 37 height 11
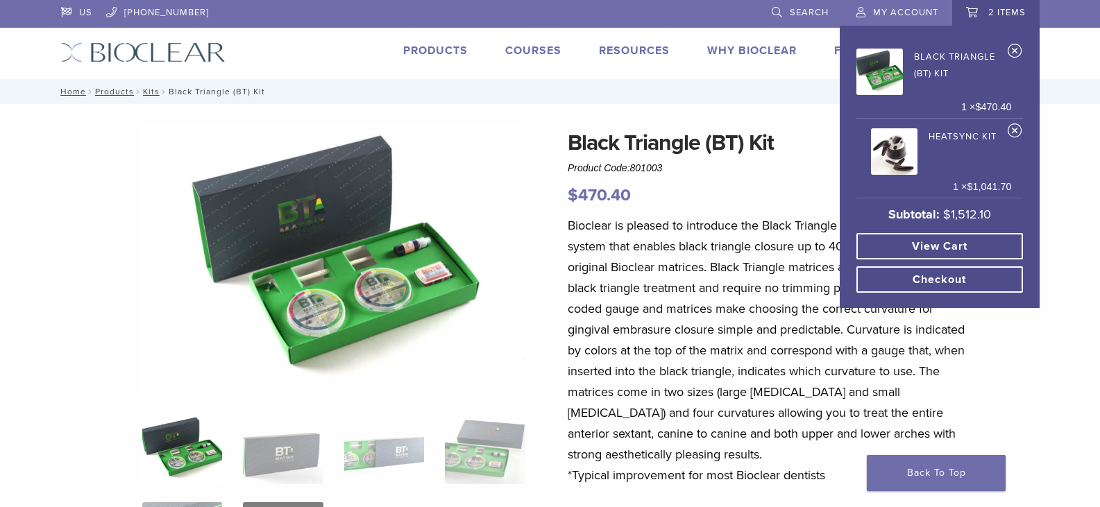
click at [939, 246] on link "View cart" at bounding box center [939, 246] width 167 height 26
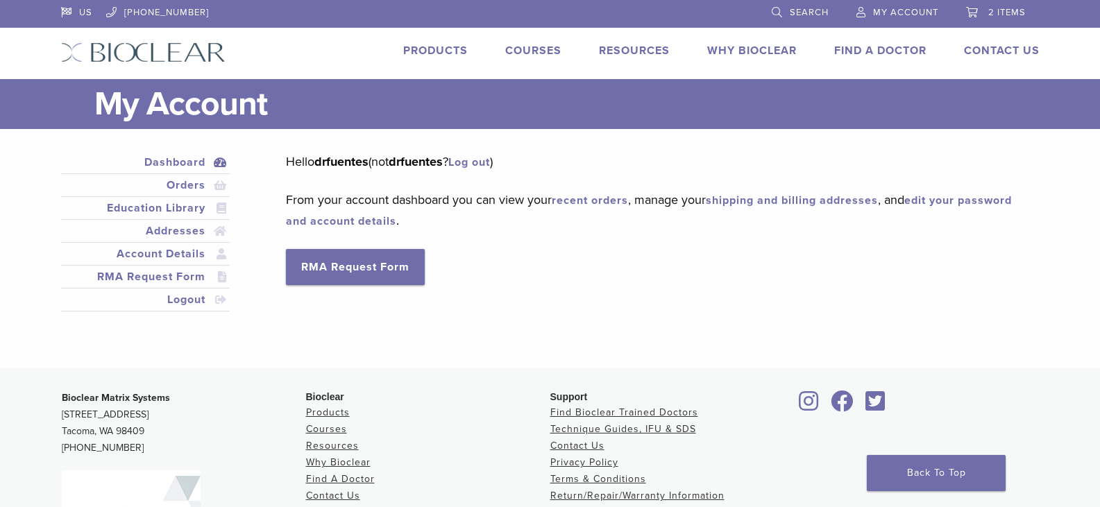
click at [900, 14] on span "My Account" at bounding box center [905, 12] width 65 height 11
click at [884, 10] on span "My Account" at bounding box center [905, 12] width 65 height 11
click at [913, 8] on span "My Account" at bounding box center [905, 12] width 65 height 11
click at [1007, 7] on link "2 items" at bounding box center [996, 10] width 60 height 21
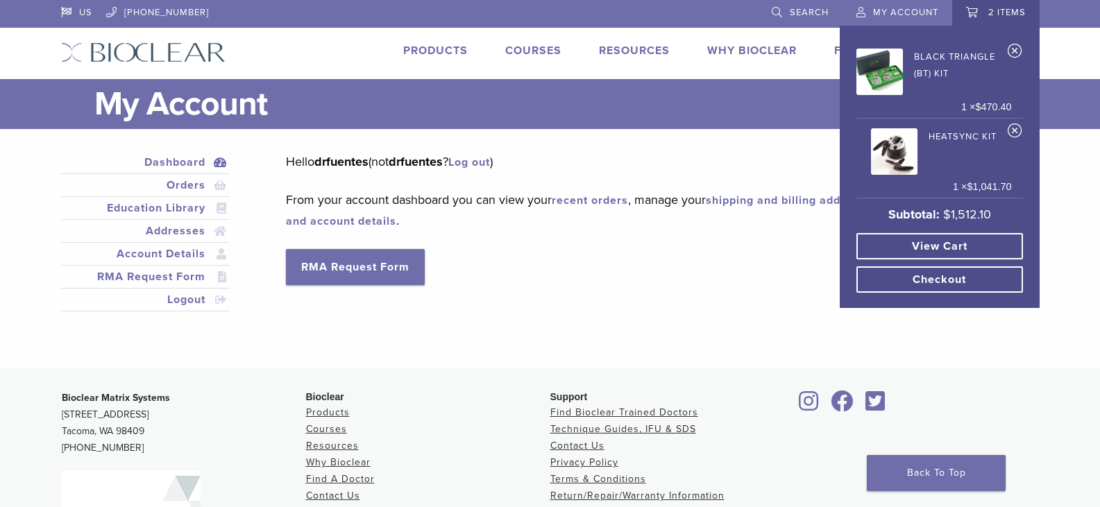
click at [905, 158] on img at bounding box center [894, 151] width 46 height 46
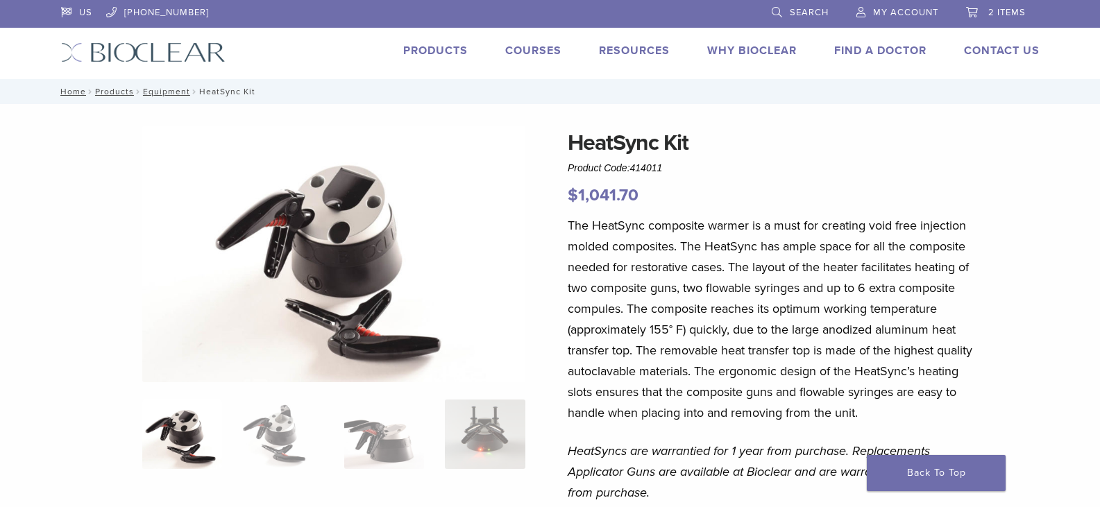
click at [989, 11] on span "2 items" at bounding box center [1006, 12] width 37 height 11
